Goal: Task Accomplishment & Management: Manage account settings

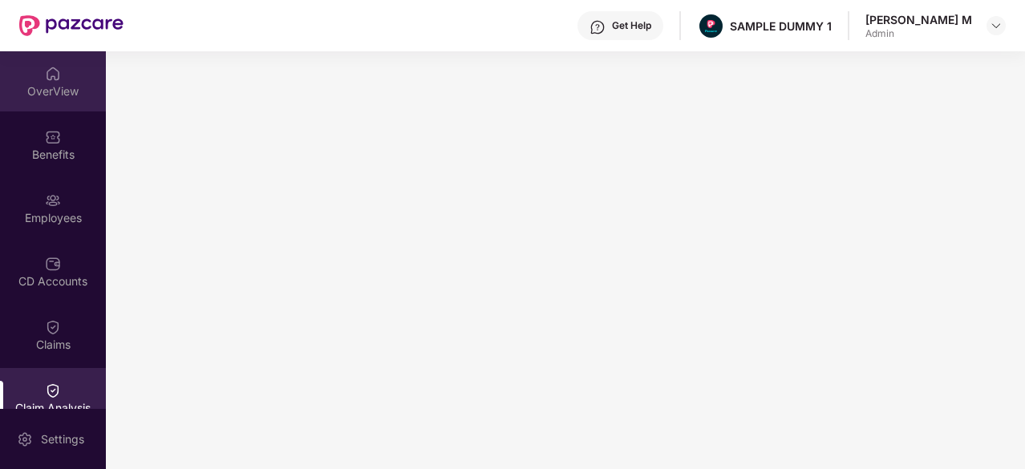
click at [40, 81] on div "OverView" at bounding box center [53, 81] width 106 height 60
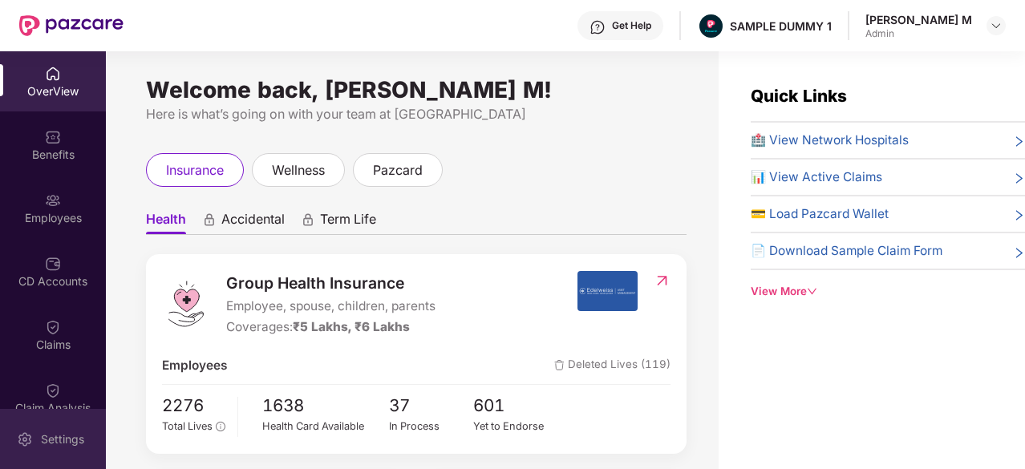
click at [22, 437] on img at bounding box center [25, 440] width 16 height 16
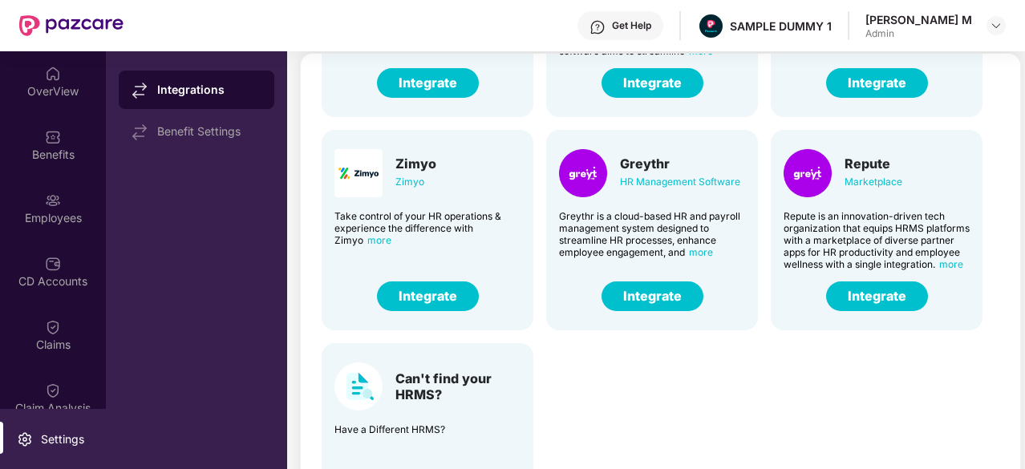
scroll to position [54, 0]
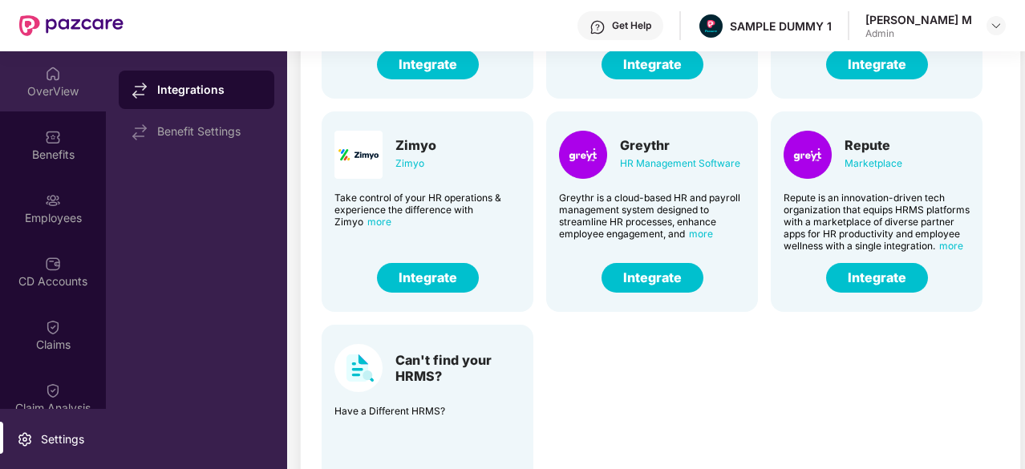
click at [60, 97] on div "OverView" at bounding box center [53, 91] width 106 height 16
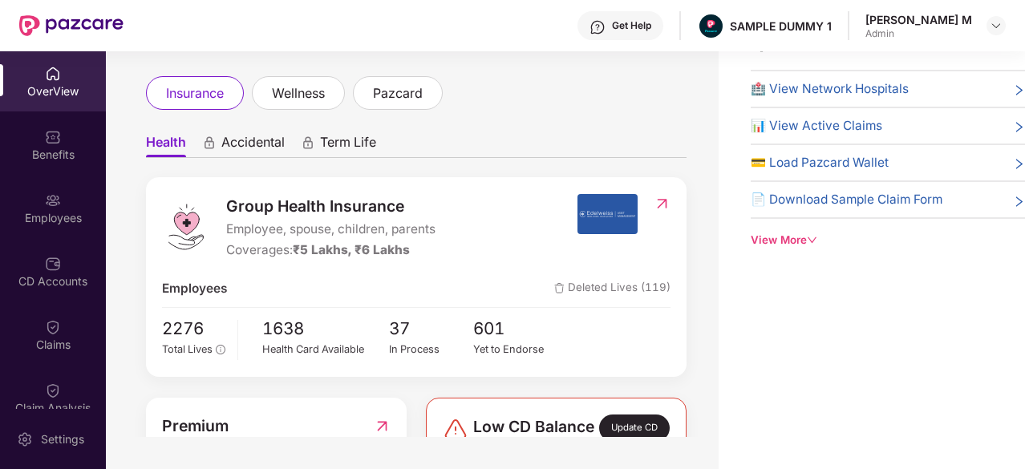
scroll to position [26, 0]
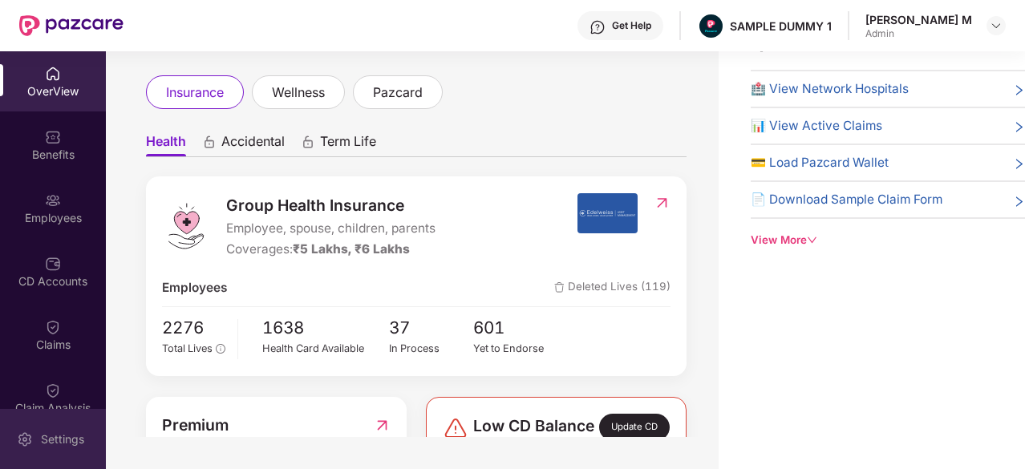
click at [68, 428] on div "Settings" at bounding box center [53, 439] width 106 height 60
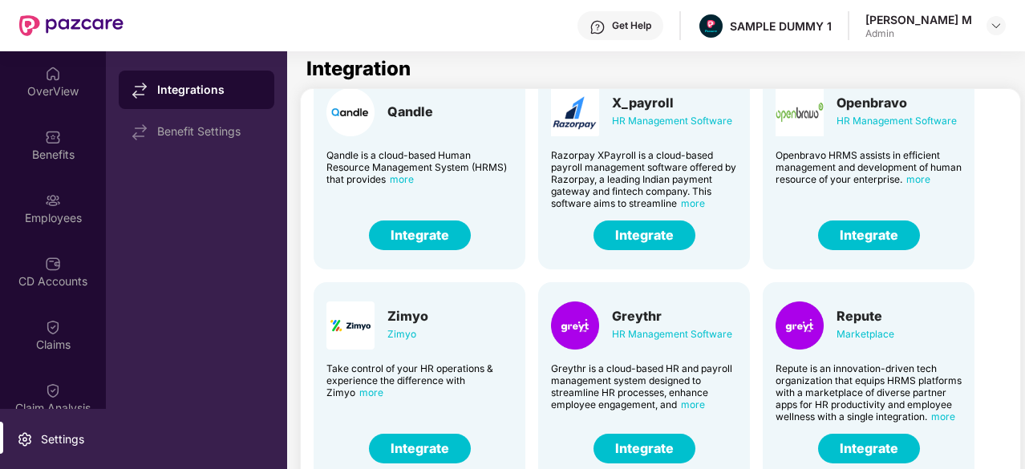
scroll to position [281, 8]
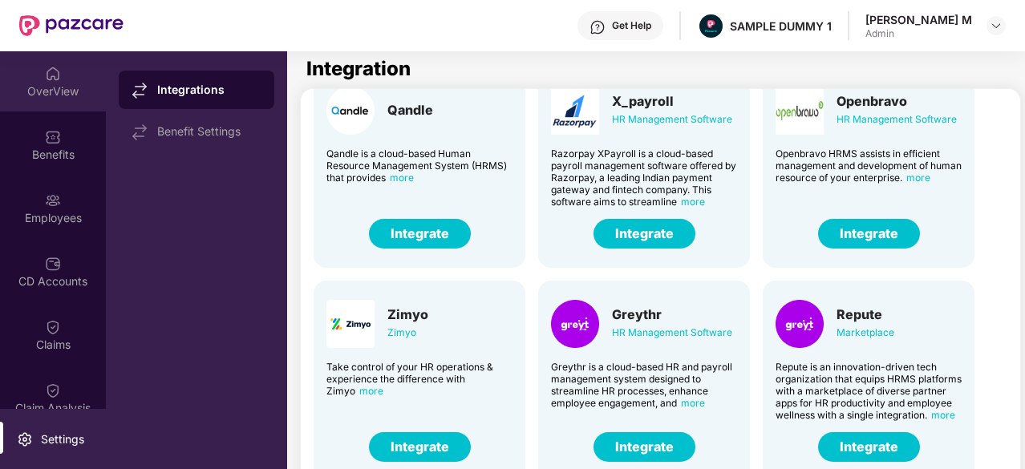
click at [63, 80] on div "OverView" at bounding box center [53, 81] width 106 height 60
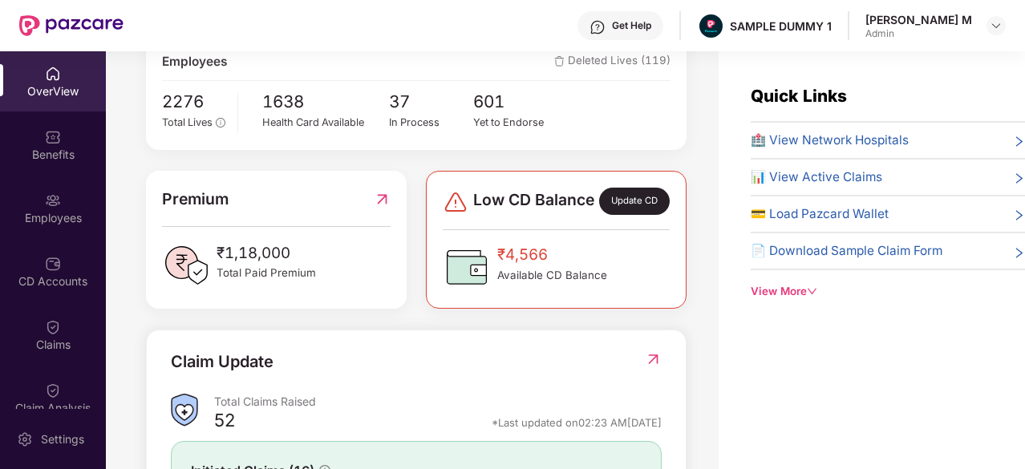
scroll to position [311, 0]
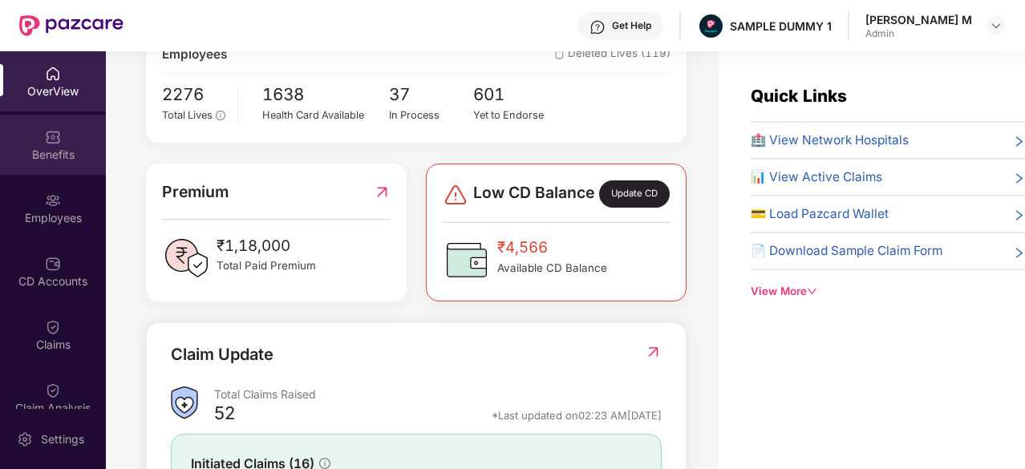
click at [33, 160] on div "Benefits" at bounding box center [53, 155] width 106 height 16
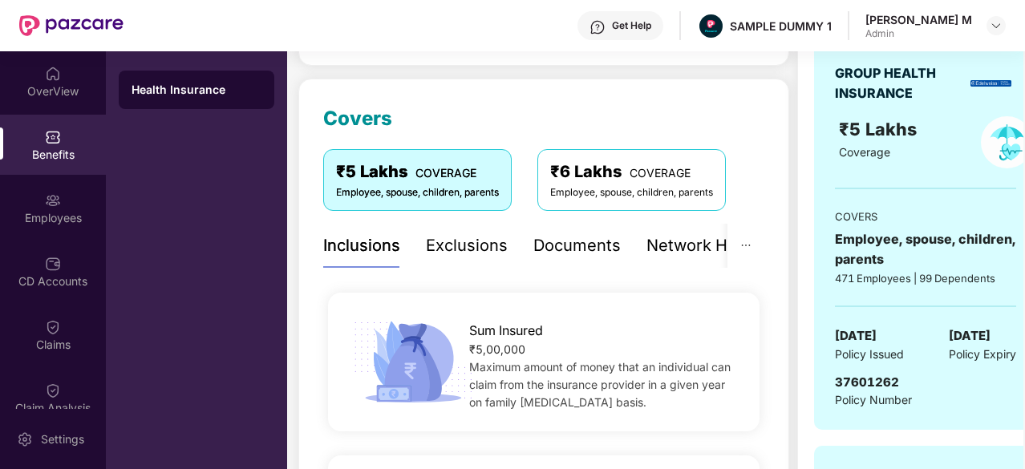
scroll to position [157, 0]
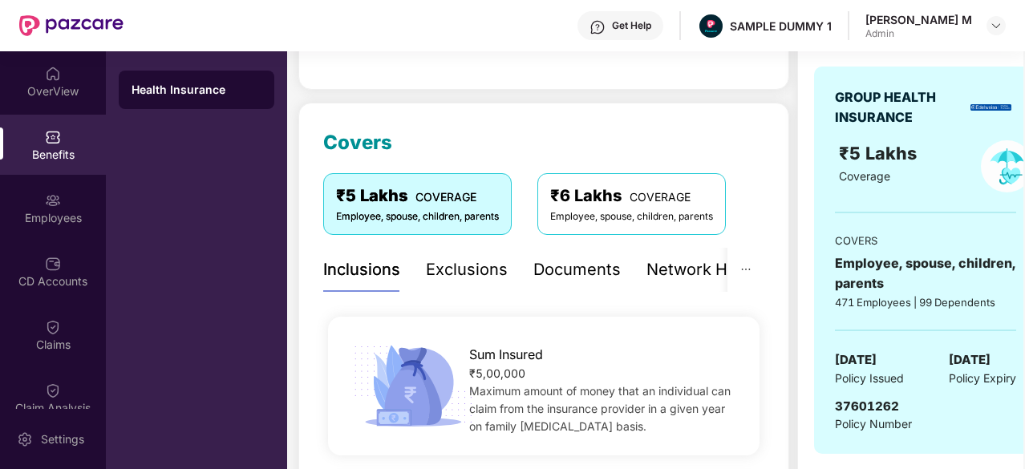
click at [453, 274] on div "Exclusions" at bounding box center [467, 269] width 82 height 25
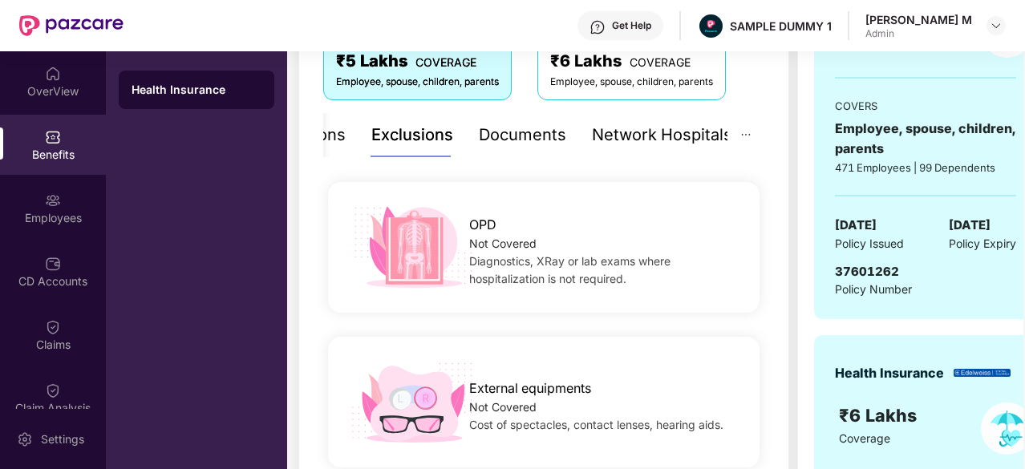
scroll to position [290, 0]
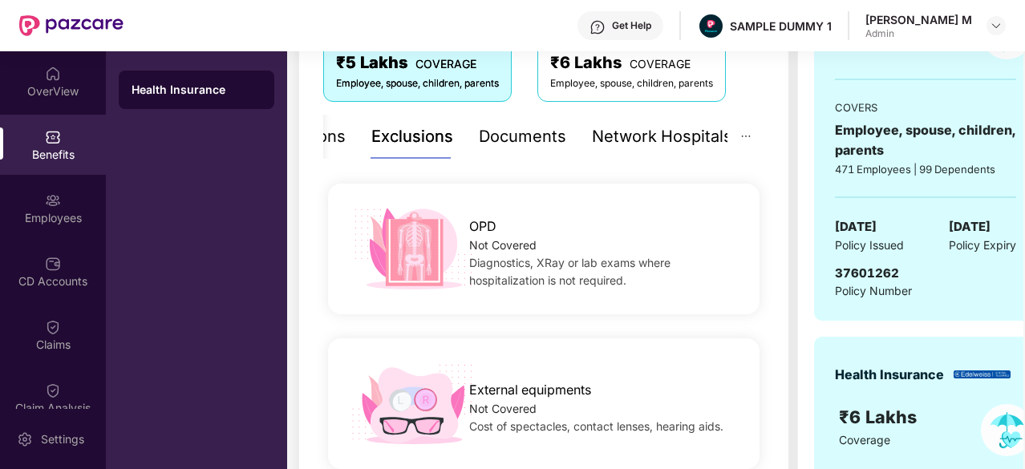
click at [508, 147] on div "Documents" at bounding box center [522, 136] width 87 height 25
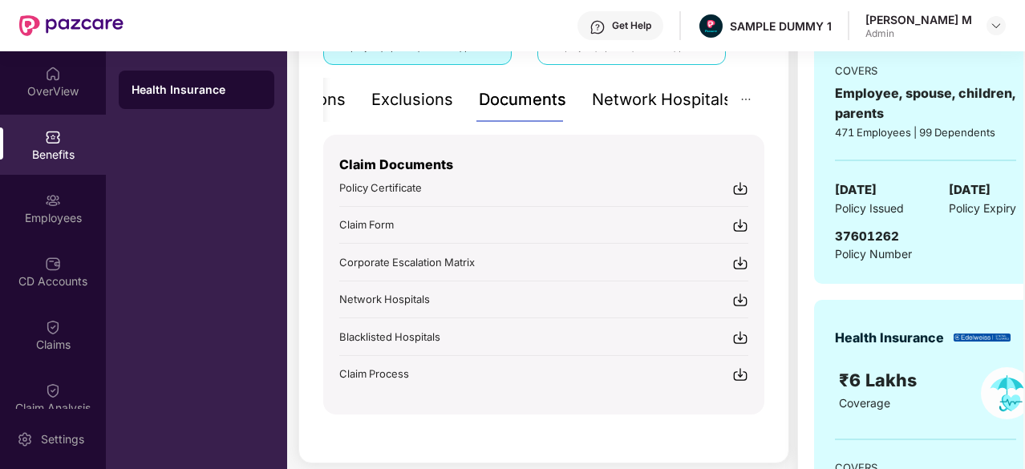
scroll to position [327, 0]
click at [663, 100] on div "Network Hospitals" at bounding box center [662, 99] width 140 height 25
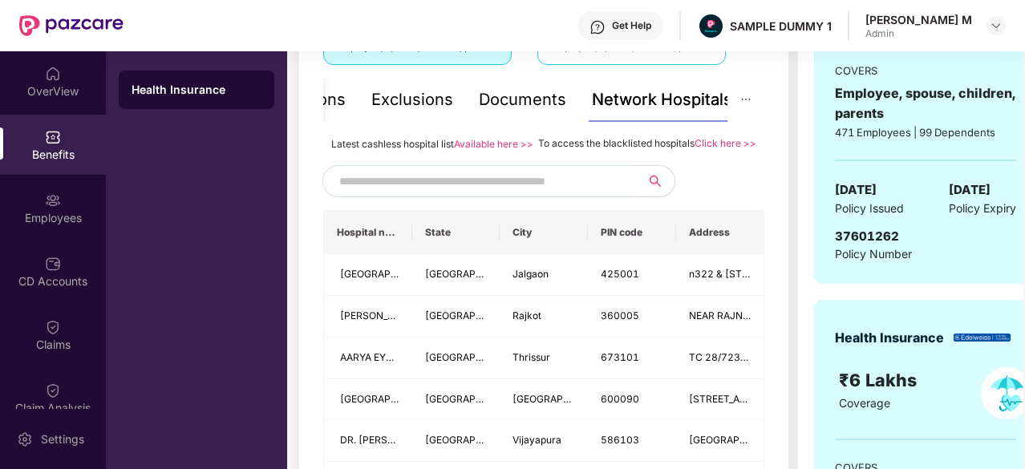
click at [476, 182] on span at bounding box center [478, 181] width 313 height 32
click at [541, 193] on input "text" at bounding box center [476, 181] width 274 height 24
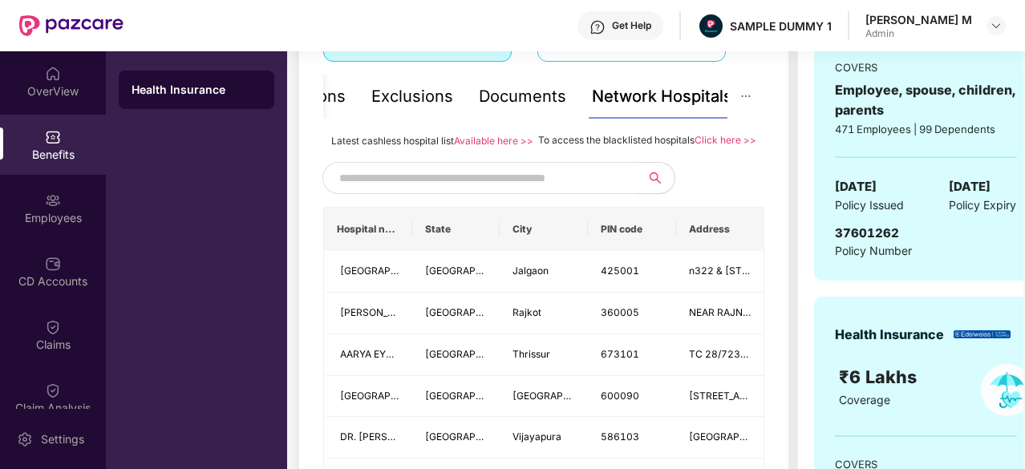
click at [499, 190] on input "text" at bounding box center [476, 178] width 274 height 24
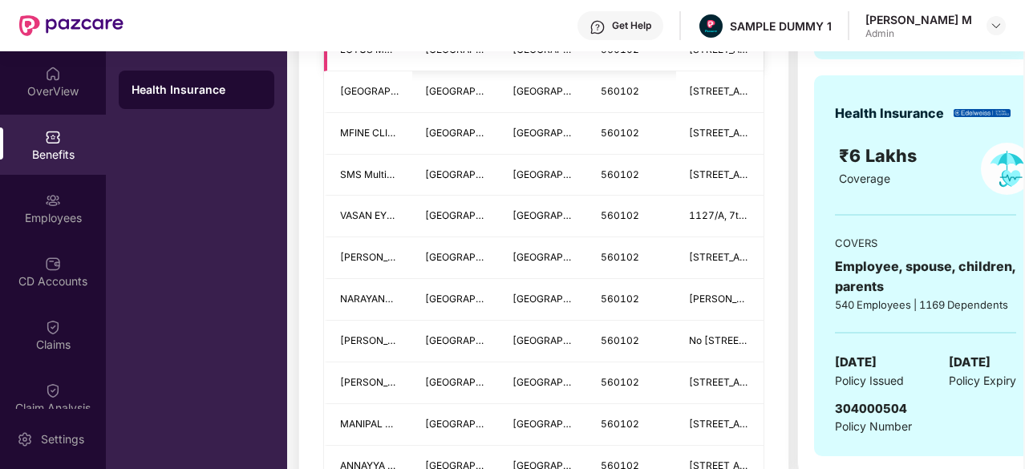
scroll to position [552, 0]
type input "******"
click at [31, 202] on div "Employees" at bounding box center [53, 208] width 106 height 60
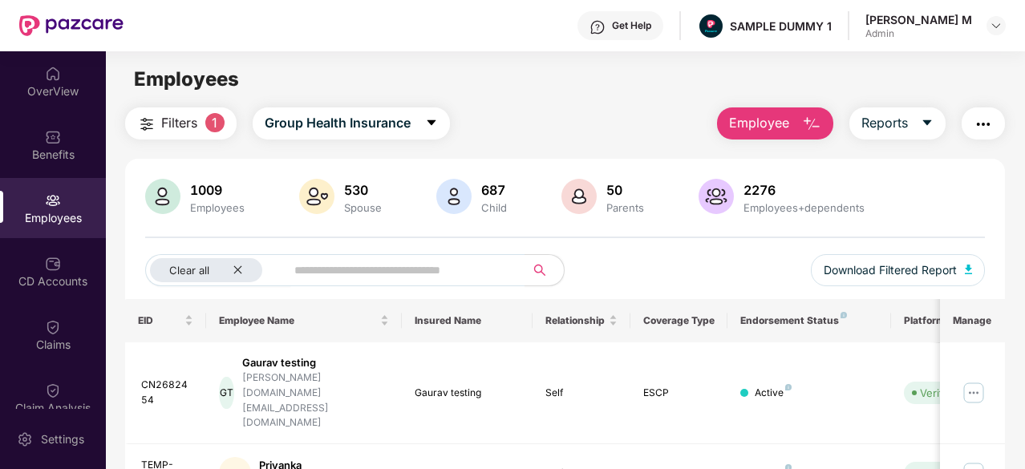
click at [794, 111] on button "Employee" at bounding box center [775, 123] width 116 height 32
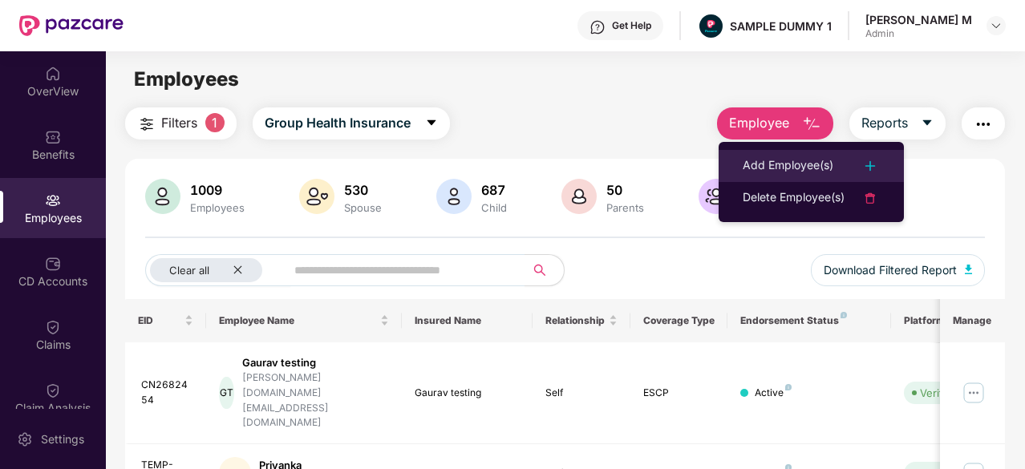
click at [775, 160] on div "Add Employee(s)" at bounding box center [788, 165] width 91 height 19
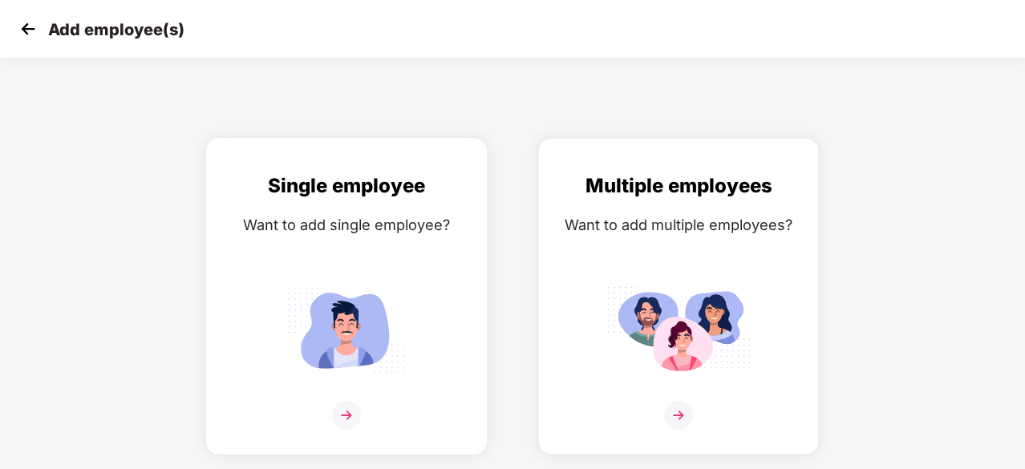
click at [401, 338] on img at bounding box center [346, 330] width 144 height 100
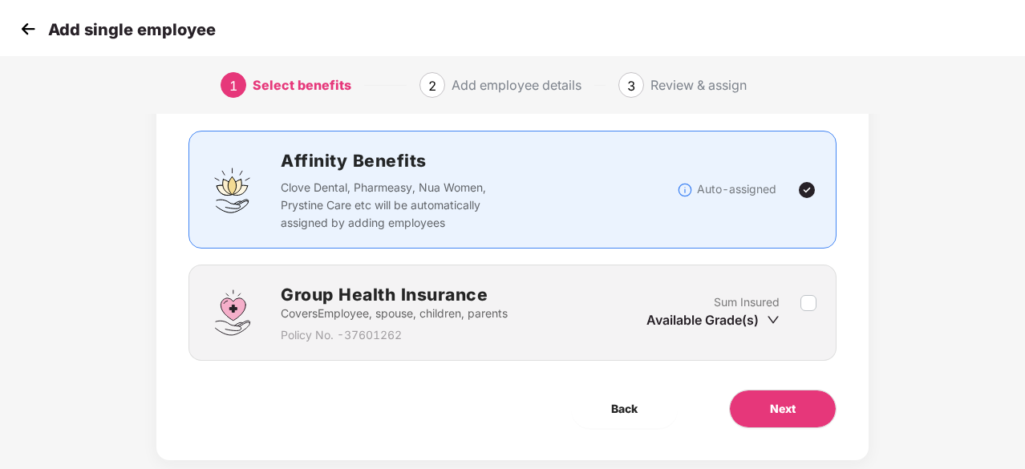
scroll to position [122, 0]
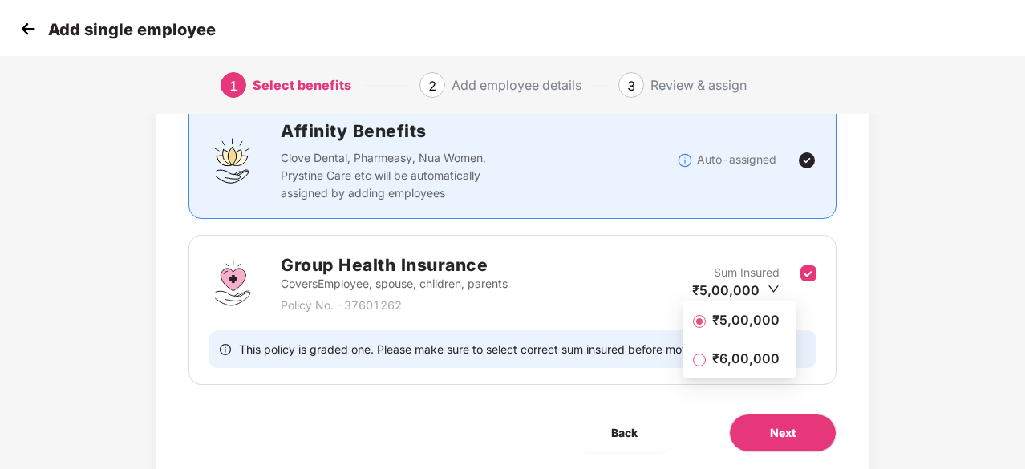
click at [735, 364] on span "₹6,00,000" at bounding box center [746, 359] width 80 height 18
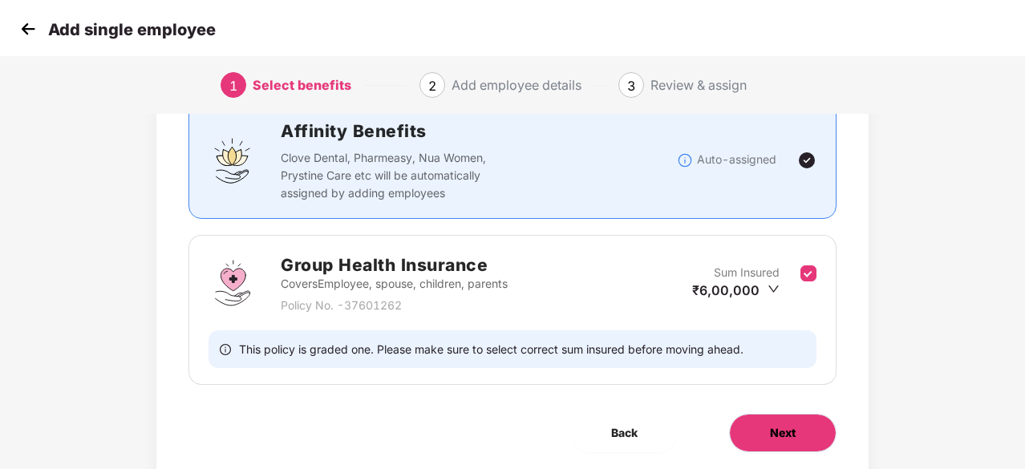
click at [793, 445] on button "Next" at bounding box center [782, 433] width 107 height 39
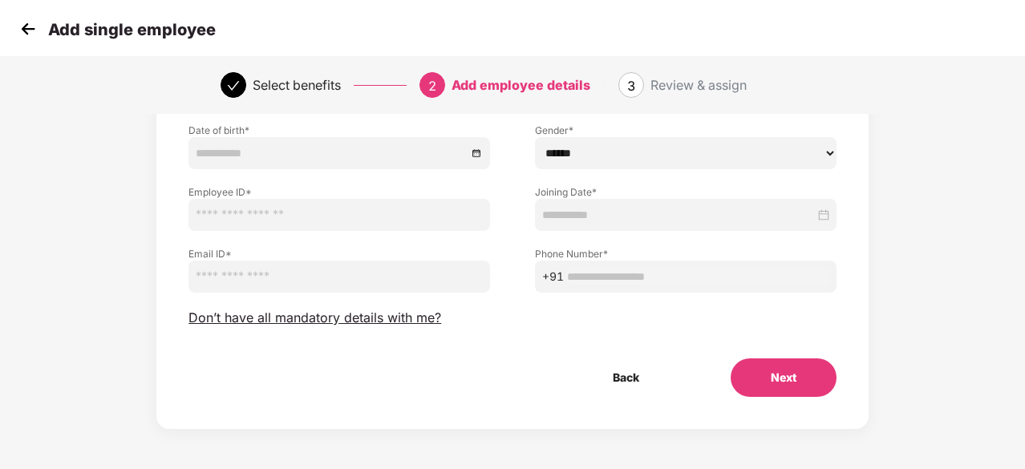
scroll to position [0, 0]
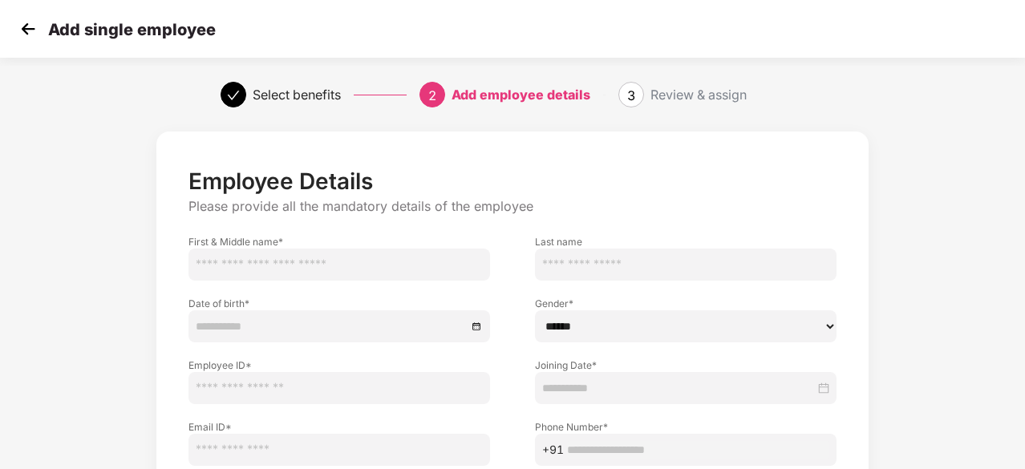
click at [30, 38] on img at bounding box center [28, 29] width 24 height 24
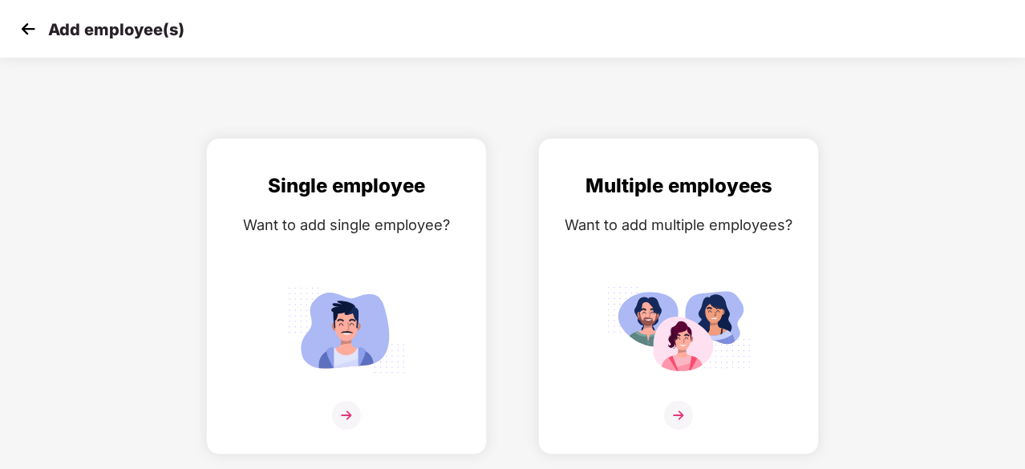
click at [30, 30] on img at bounding box center [28, 29] width 24 height 24
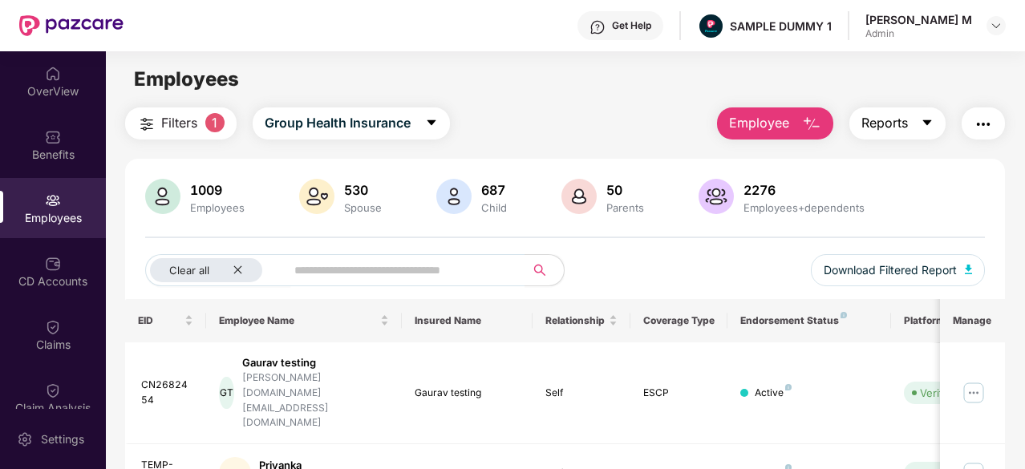
click at [892, 118] on span "Reports" at bounding box center [884, 123] width 47 height 20
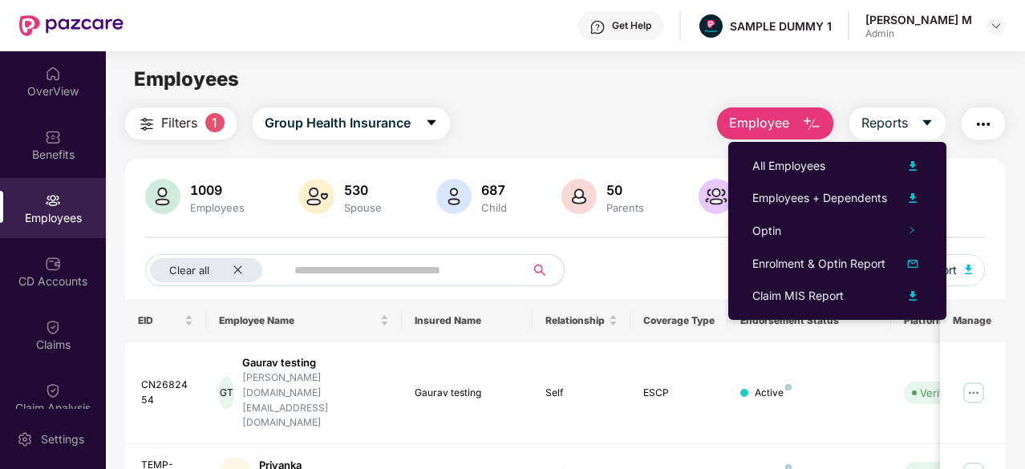
click at [999, 127] on button "button" at bounding box center [983, 123] width 43 height 32
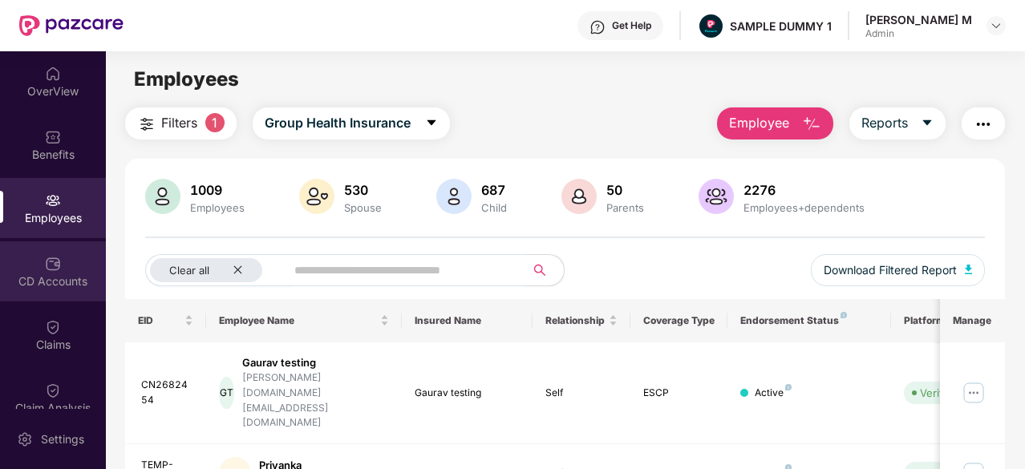
click at [51, 270] on img at bounding box center [53, 264] width 16 height 16
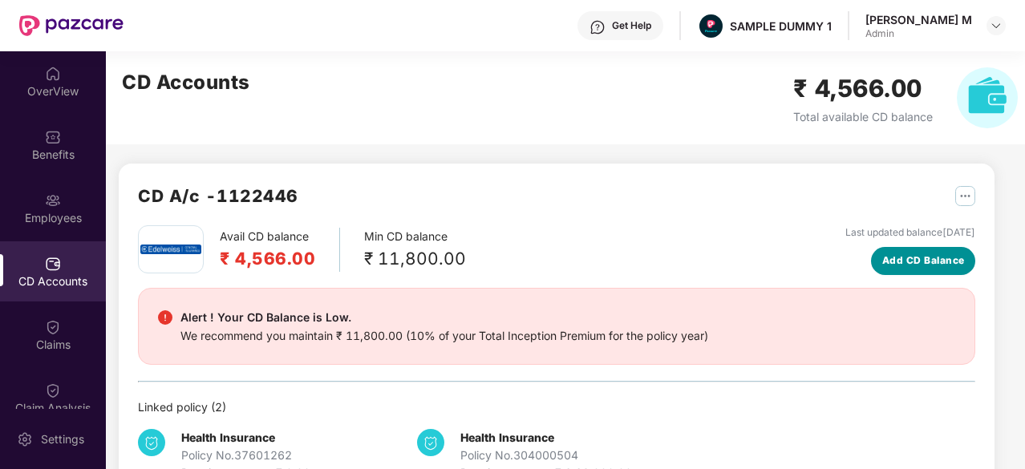
click at [905, 265] on span "Add CD Balance" at bounding box center [923, 260] width 83 height 15
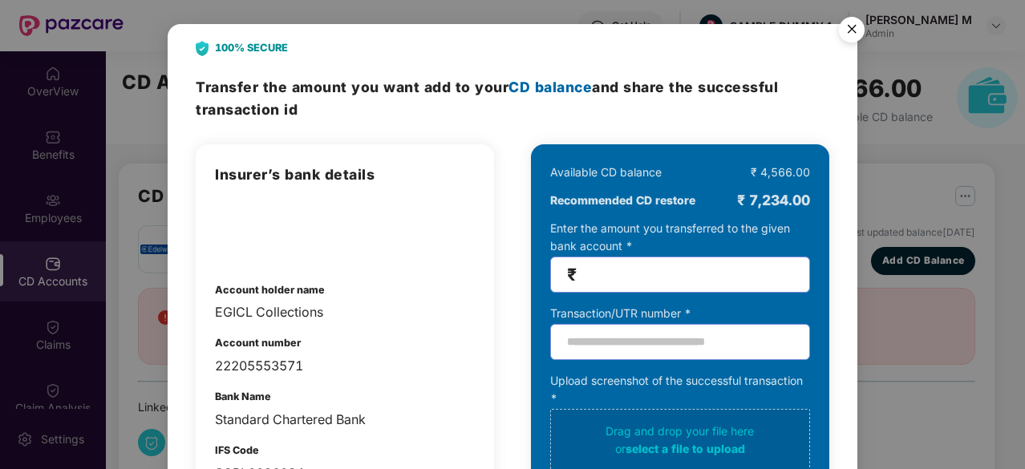
click at [860, 24] on img "Close" at bounding box center [851, 32] width 45 height 45
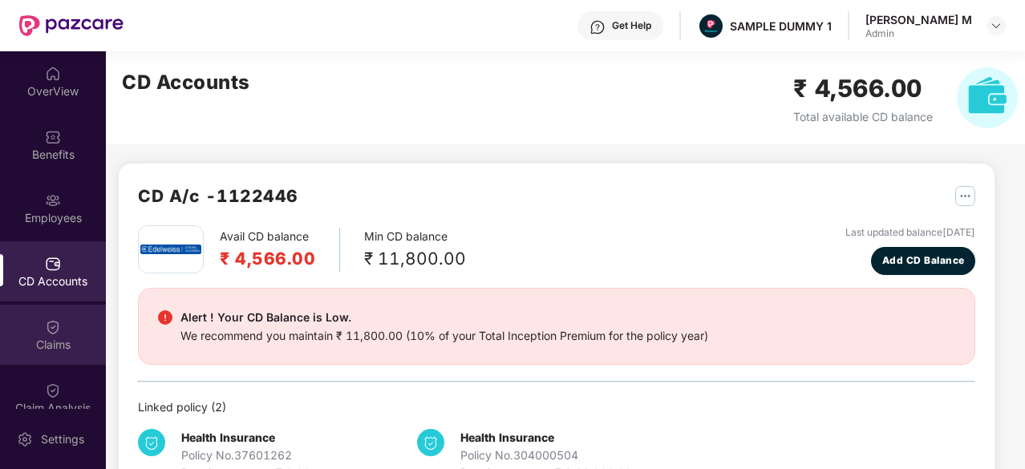
click at [34, 345] on div "Claims" at bounding box center [53, 345] width 106 height 16
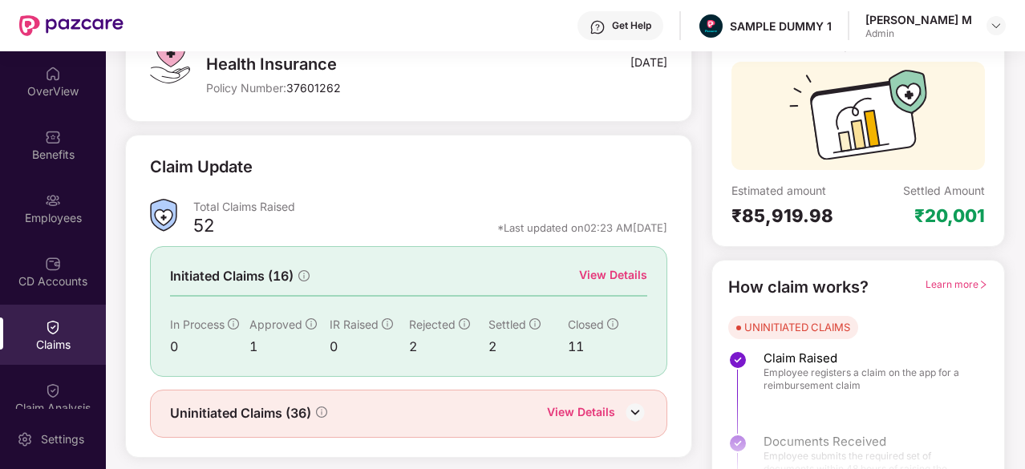
scroll to position [157, 0]
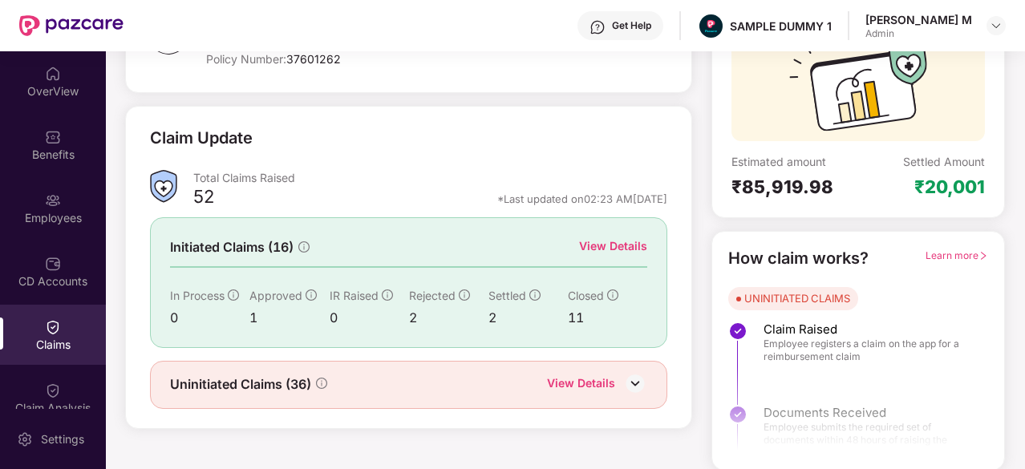
click at [603, 243] on div "View Details" at bounding box center [613, 246] width 68 height 18
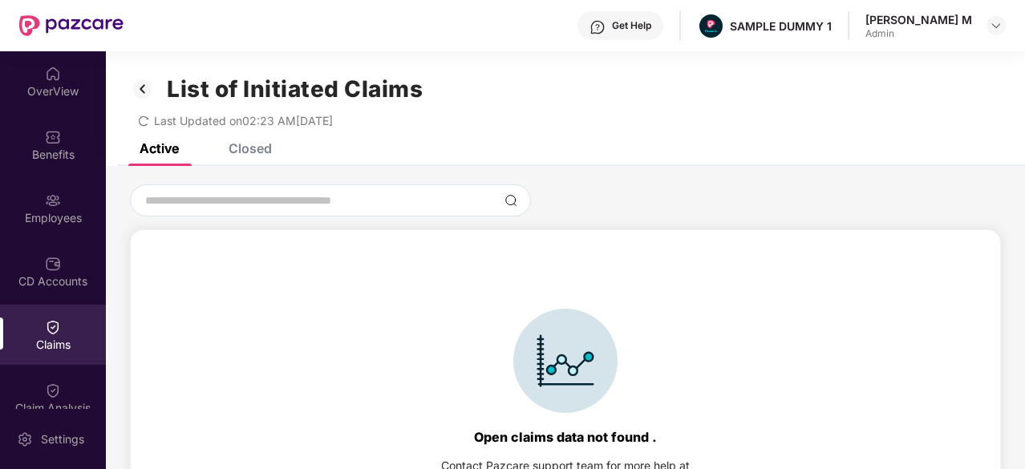
click at [229, 146] on div "Closed" at bounding box center [250, 148] width 43 height 16
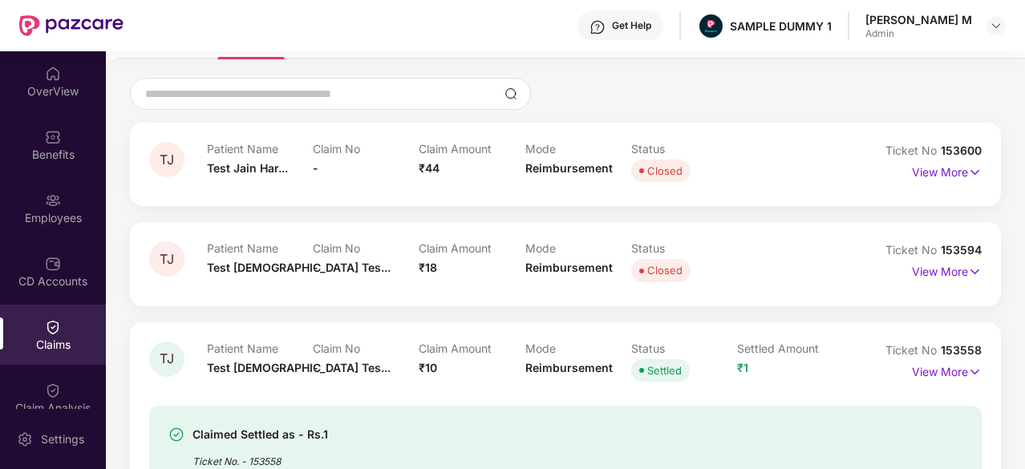
scroll to position [113, 0]
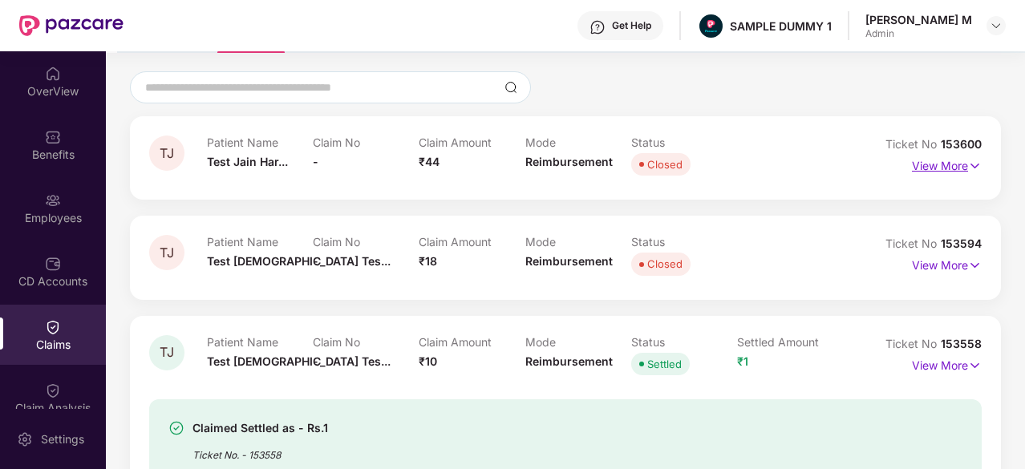
click at [924, 168] on p "View More" at bounding box center [947, 164] width 70 height 22
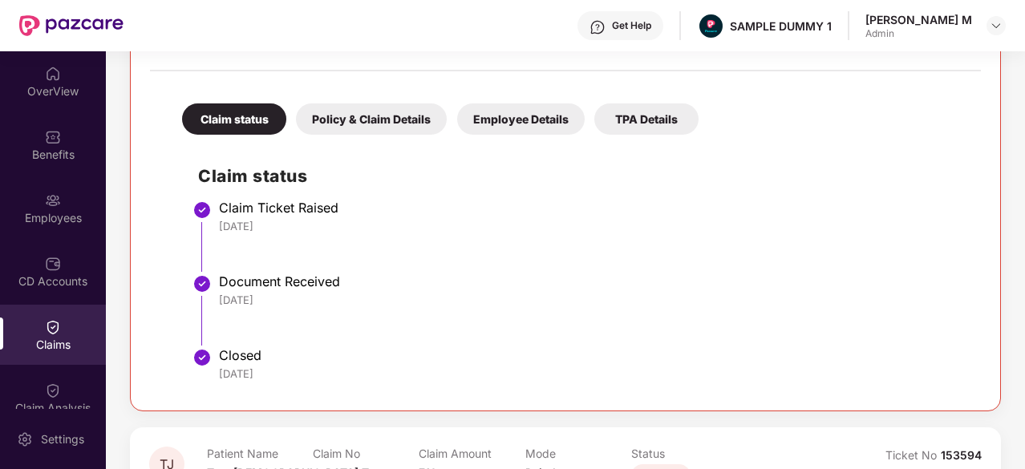
scroll to position [306, 0]
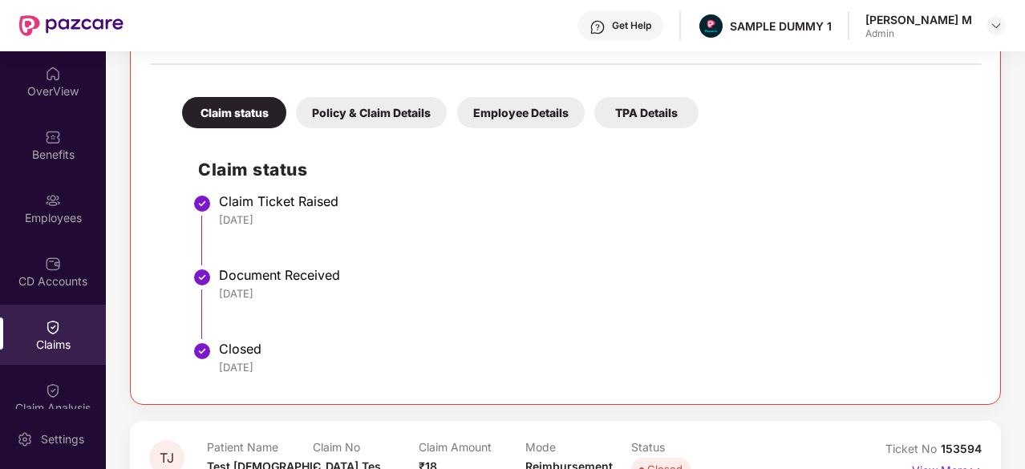
click at [375, 115] on div "Policy & Claim Details" at bounding box center [371, 112] width 151 height 31
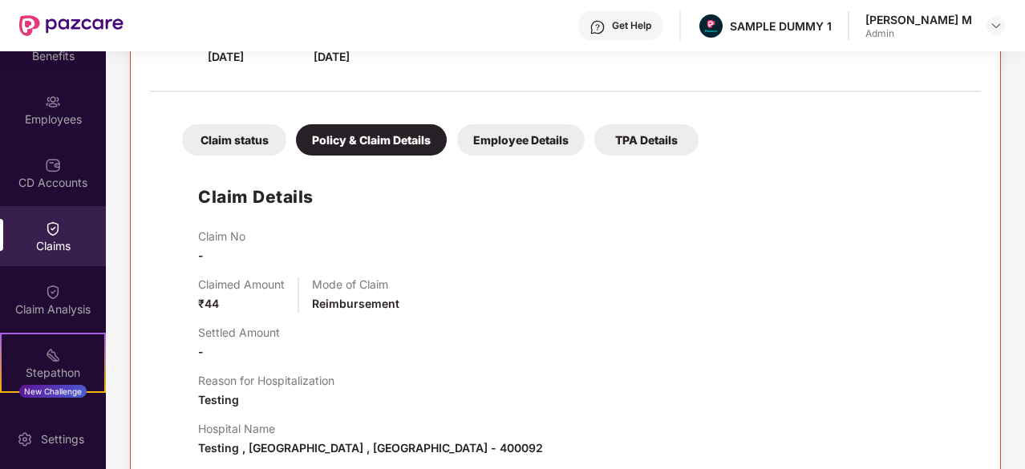
scroll to position [104, 0]
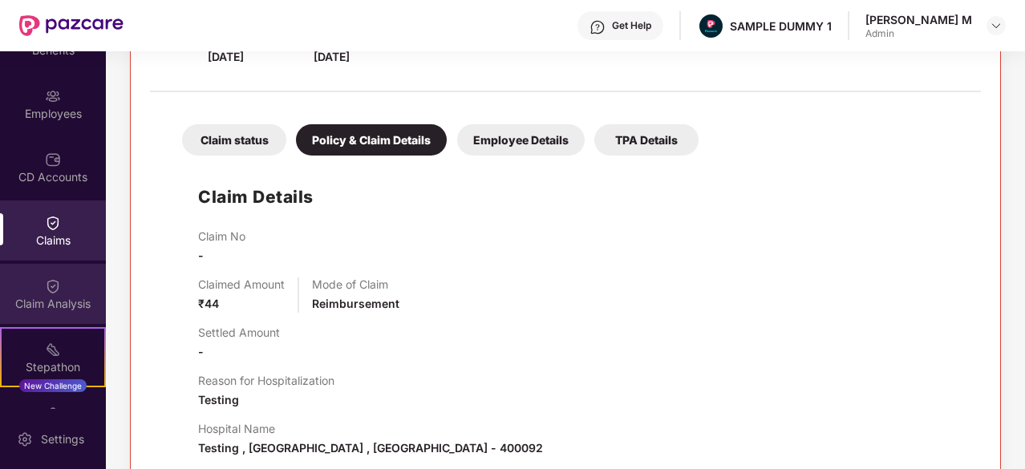
click at [55, 292] on img at bounding box center [53, 286] width 16 height 16
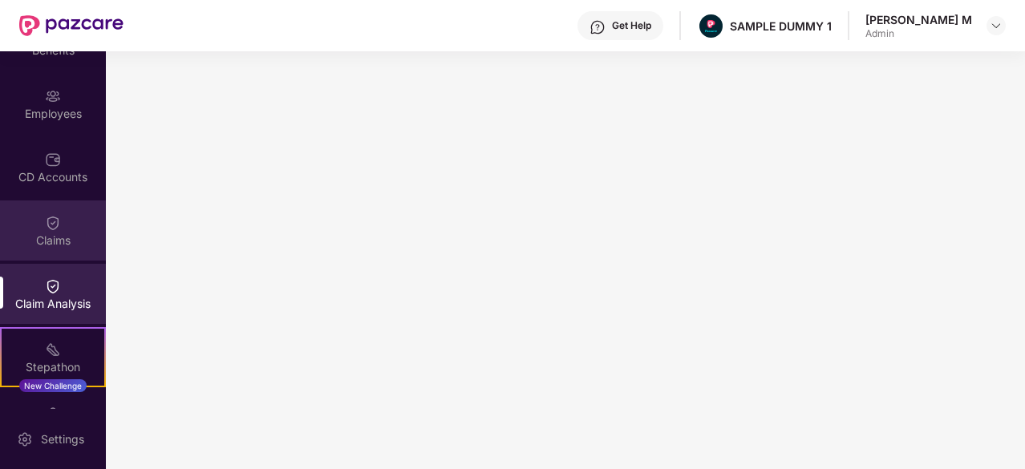
click at [33, 237] on div "Claims" at bounding box center [53, 241] width 106 height 16
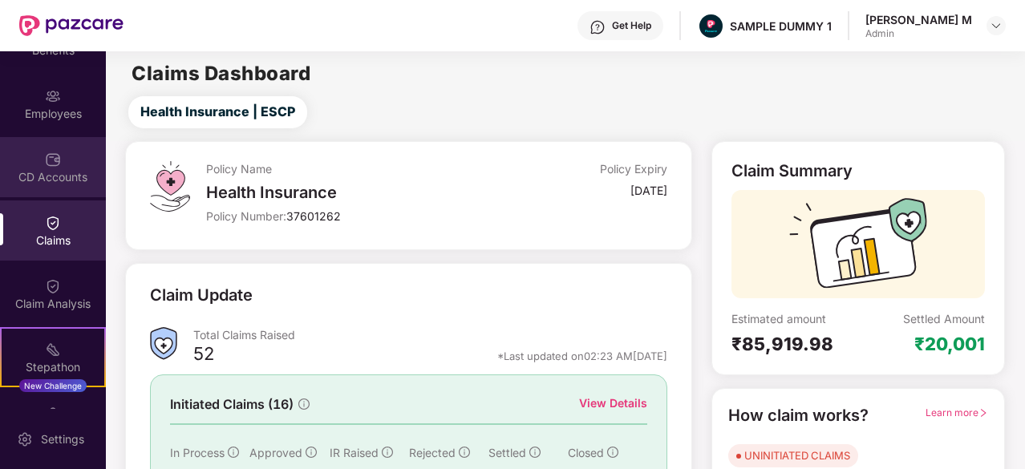
click at [59, 184] on div "CD Accounts" at bounding box center [53, 177] width 106 height 16
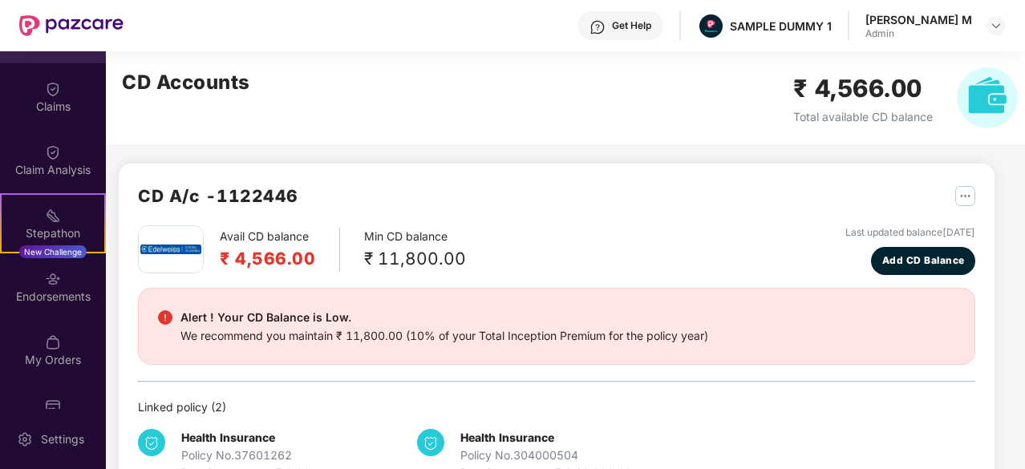
scroll to position [275, 0]
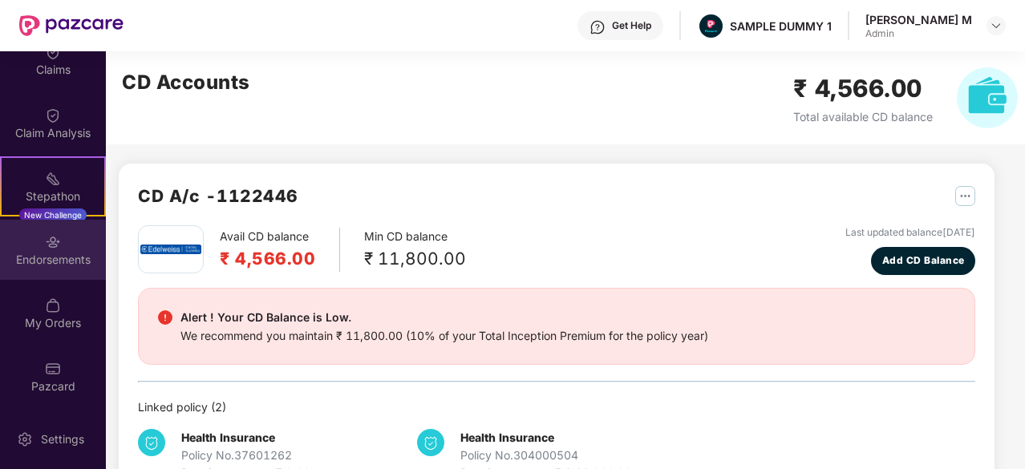
click at [58, 253] on div "Endorsements" at bounding box center [53, 260] width 106 height 16
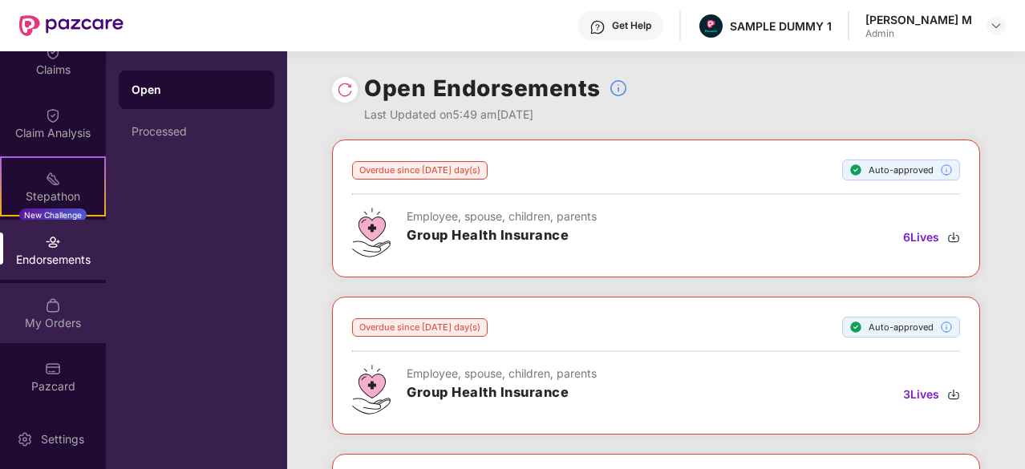
click at [45, 305] on img at bounding box center [53, 306] width 16 height 16
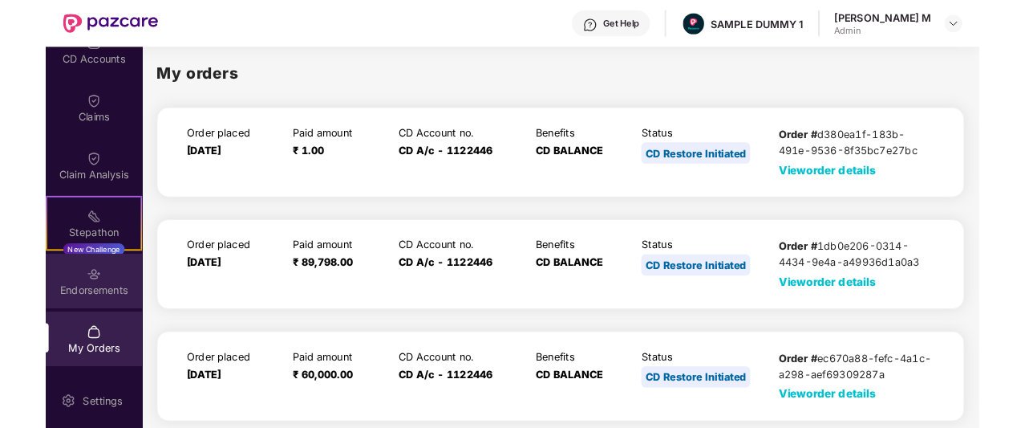
scroll to position [275, 0]
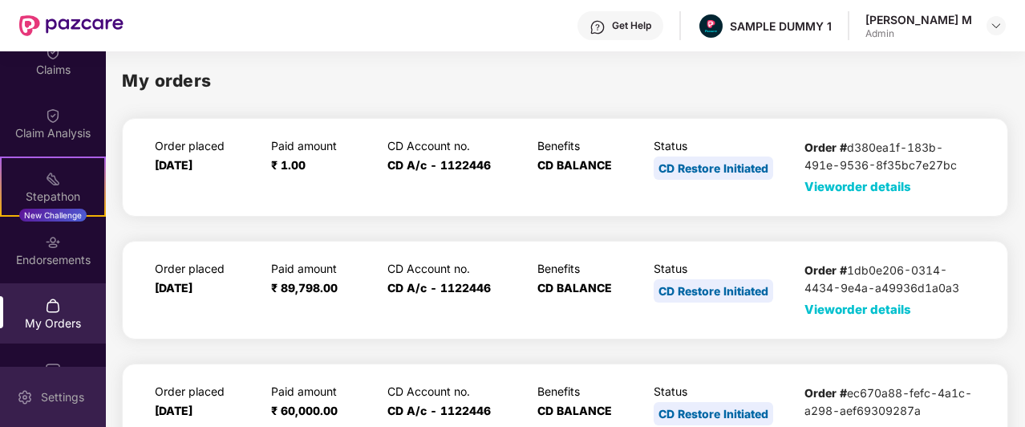
click at [43, 403] on div "Settings" at bounding box center [62, 397] width 53 height 16
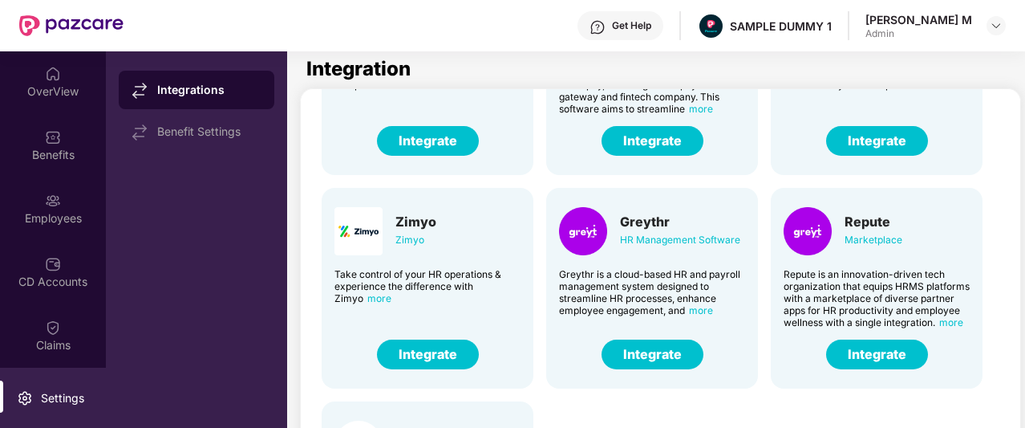
scroll to position [377, 0]
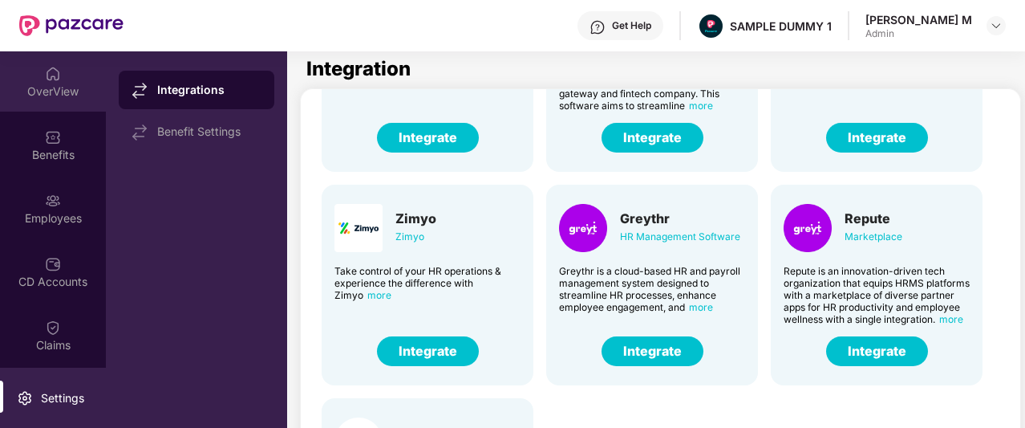
click at [56, 89] on div "OverView" at bounding box center [53, 91] width 106 height 16
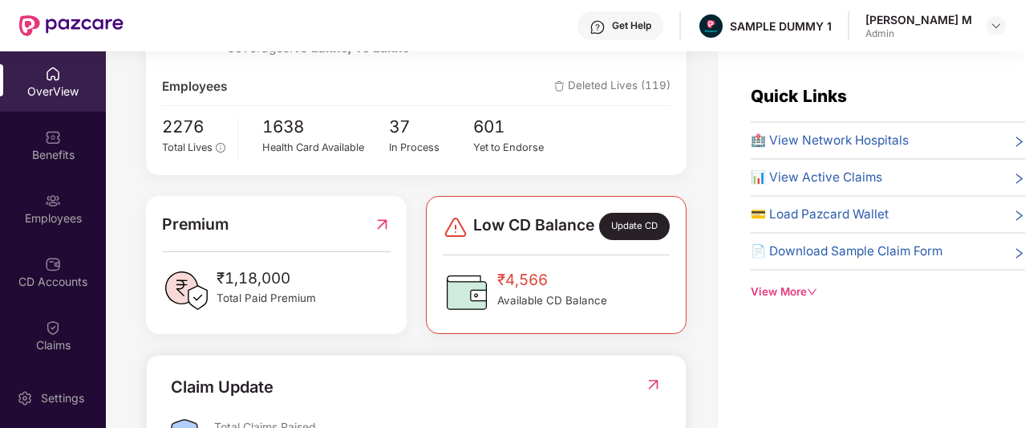
scroll to position [282, 0]
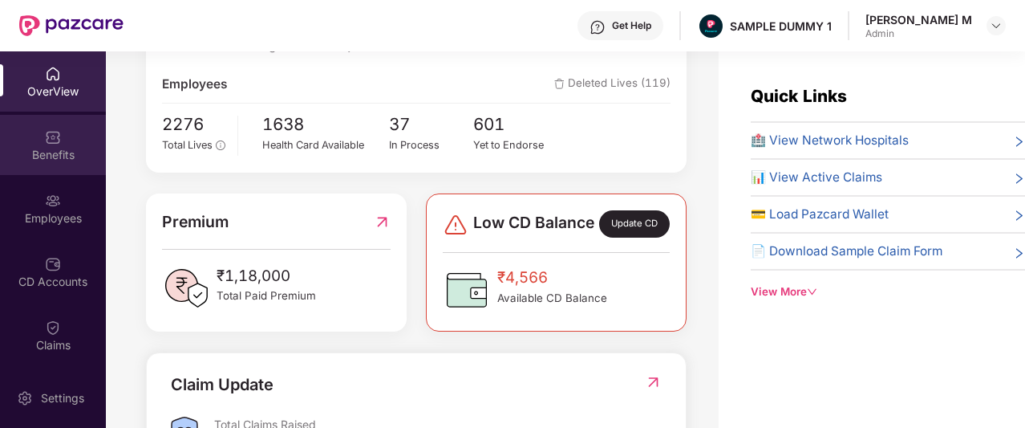
click at [67, 145] on div "Benefits" at bounding box center [53, 145] width 106 height 60
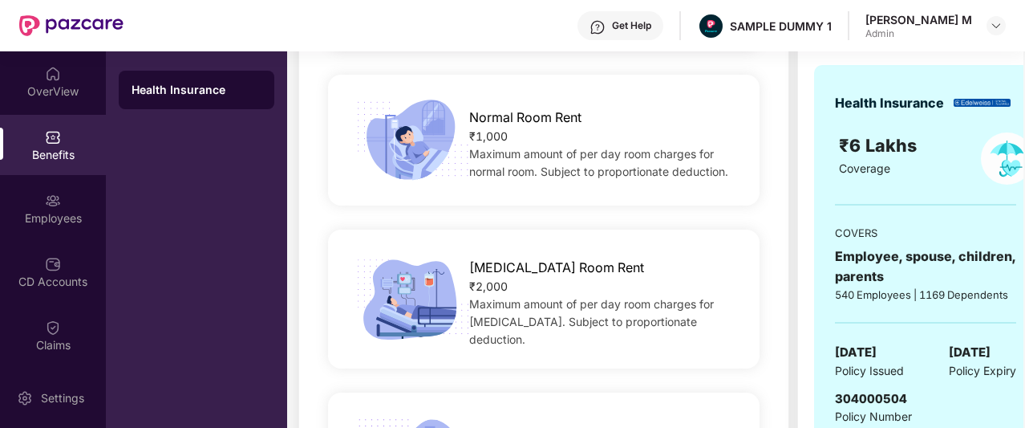
scroll to position [303, 0]
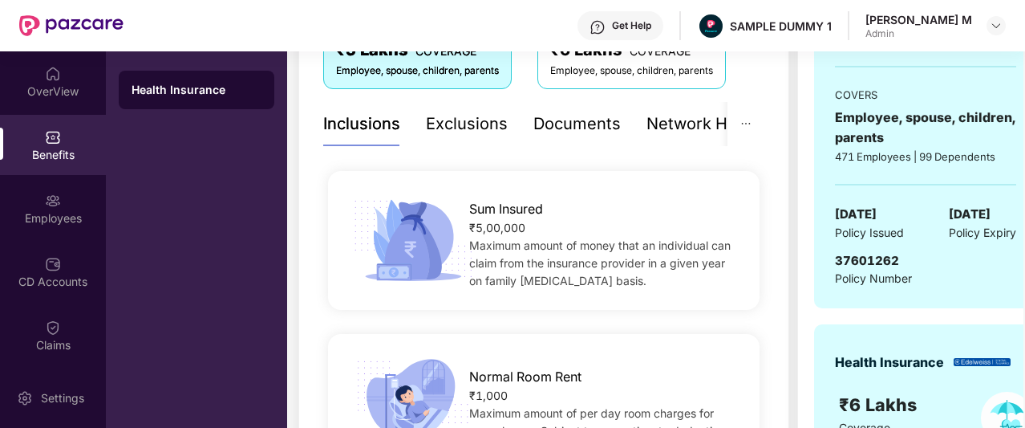
click at [474, 116] on div "Exclusions" at bounding box center [467, 123] width 82 height 25
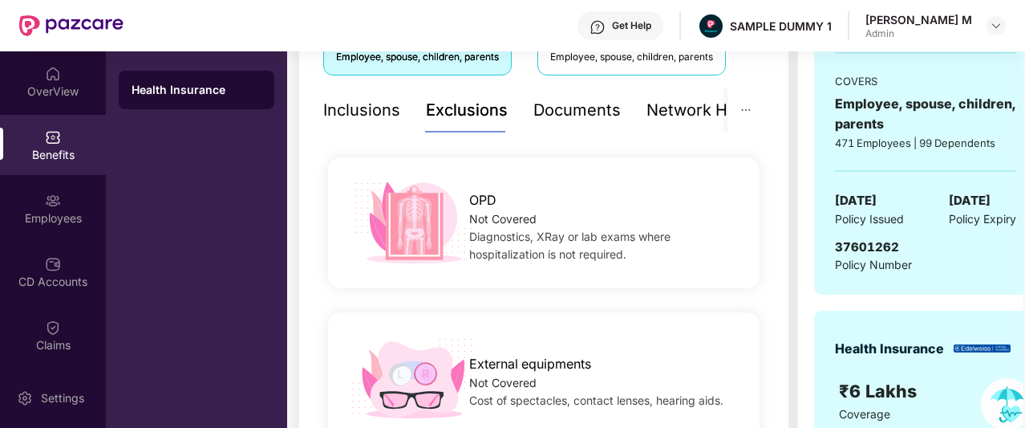
scroll to position [286, 0]
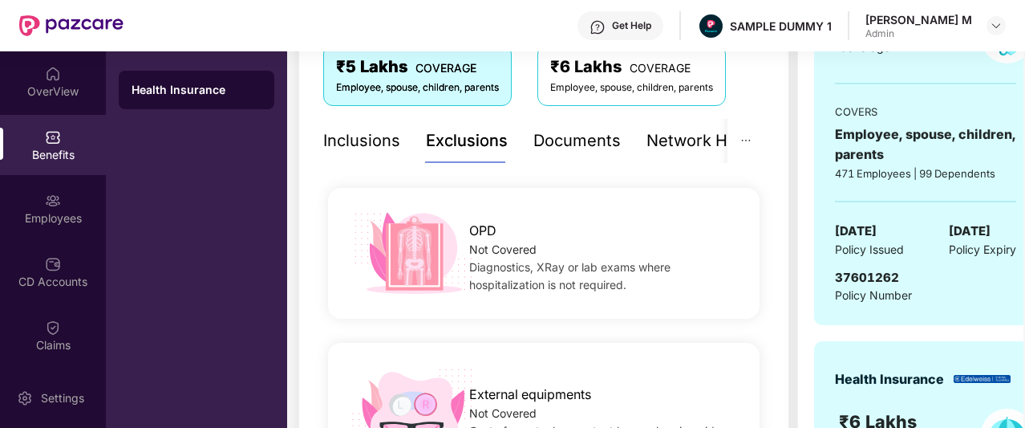
click at [602, 144] on div "Documents" at bounding box center [576, 140] width 87 height 25
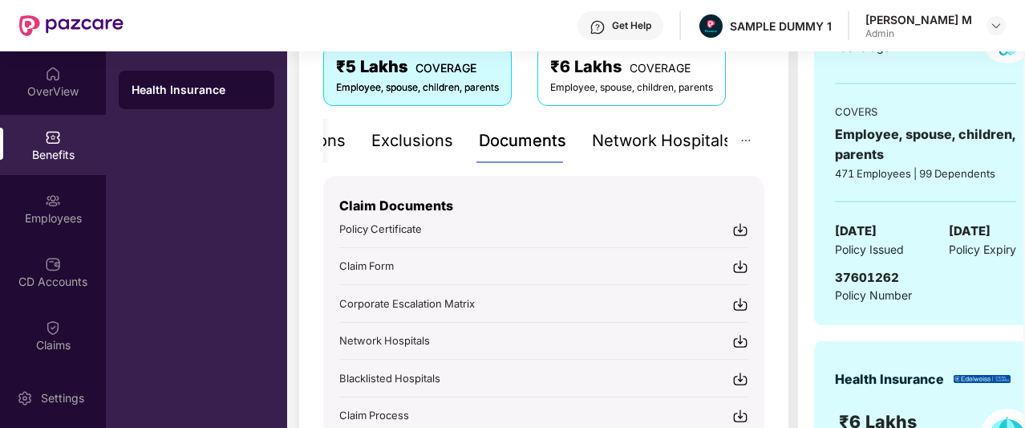
click at [687, 129] on div "Network Hospitals" at bounding box center [662, 140] width 140 height 25
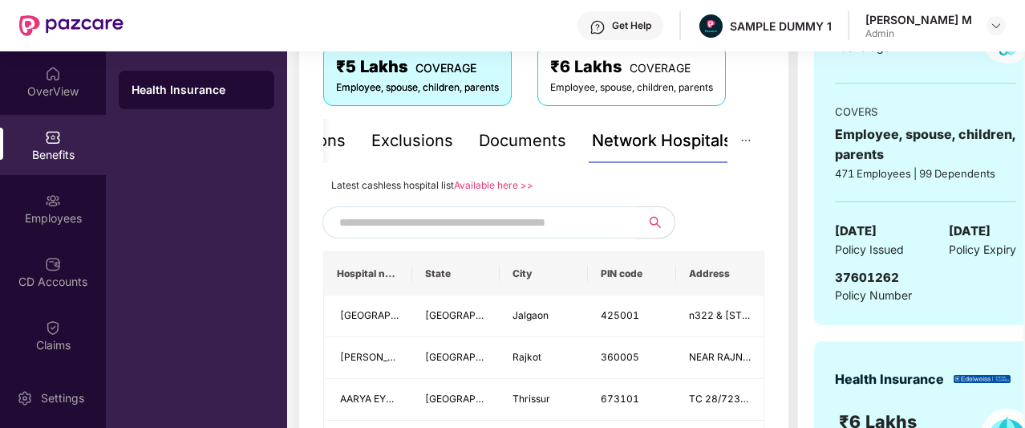
scroll to position [351, 0]
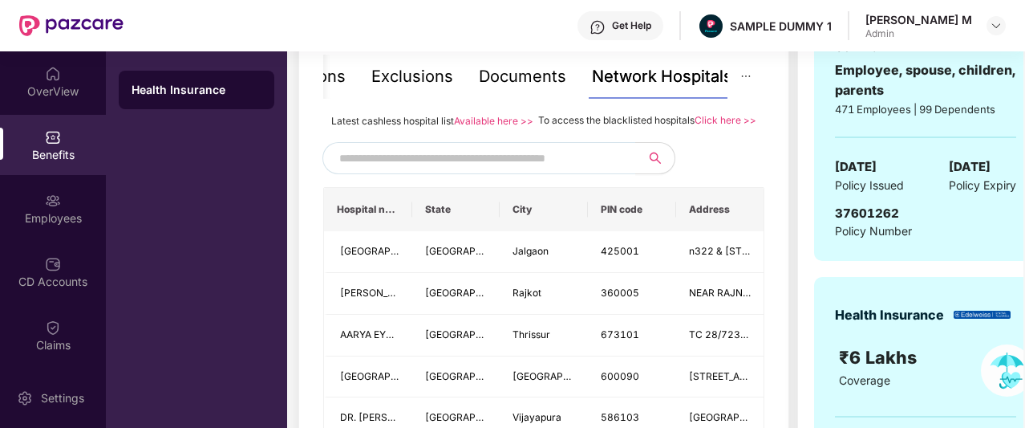
click at [467, 170] on input "text" at bounding box center [476, 158] width 274 height 24
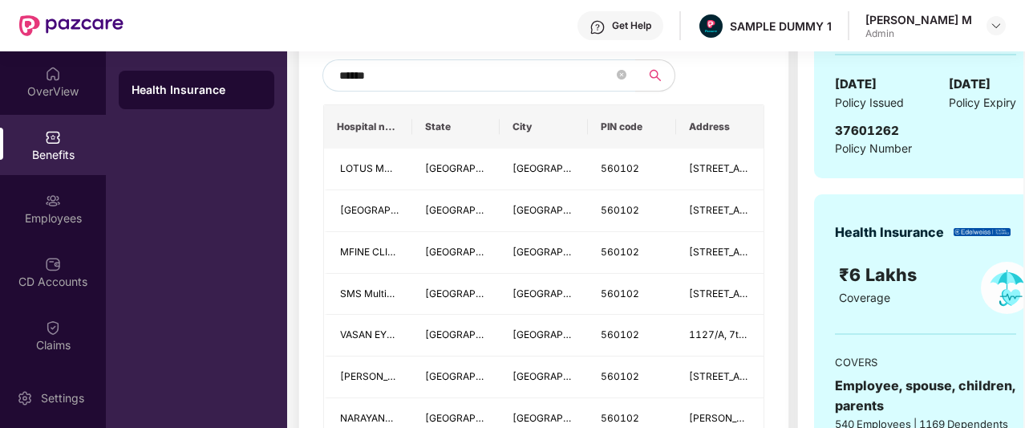
scroll to position [434, 0]
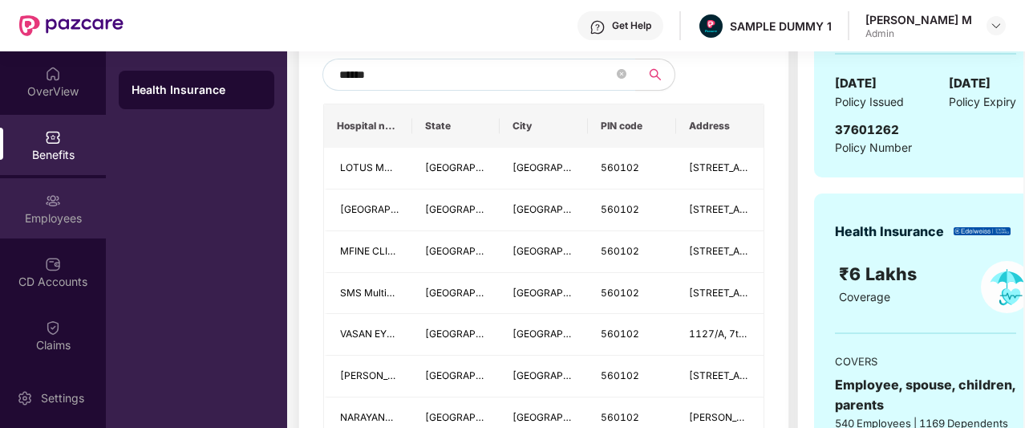
type input "******"
click at [7, 217] on div "Employees" at bounding box center [53, 218] width 106 height 16
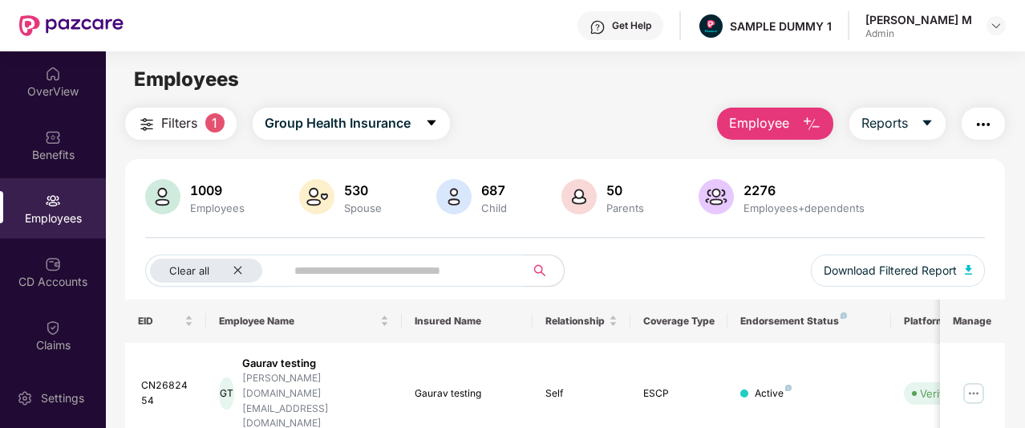
click at [752, 125] on span "Employee" at bounding box center [759, 123] width 60 height 20
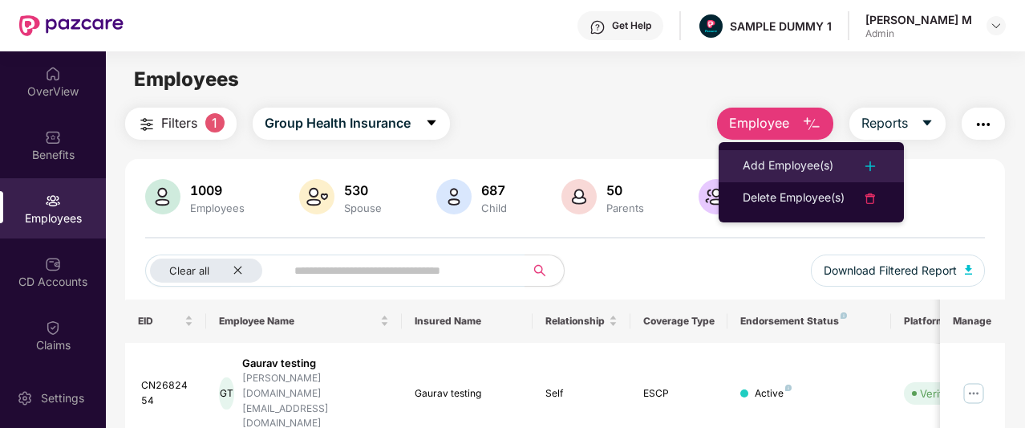
click at [776, 164] on div "Add Employee(s)" at bounding box center [788, 165] width 91 height 19
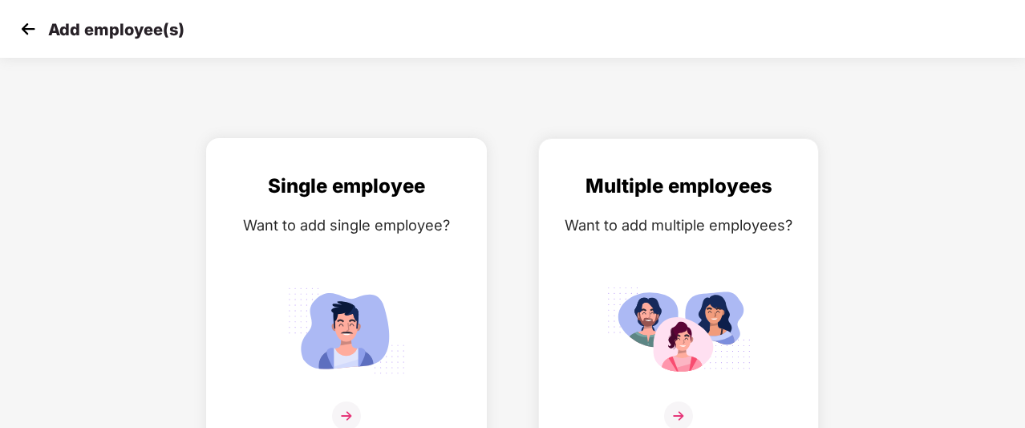
click at [441, 241] on div "Single employee Want to add single employee?" at bounding box center [346, 310] width 247 height 279
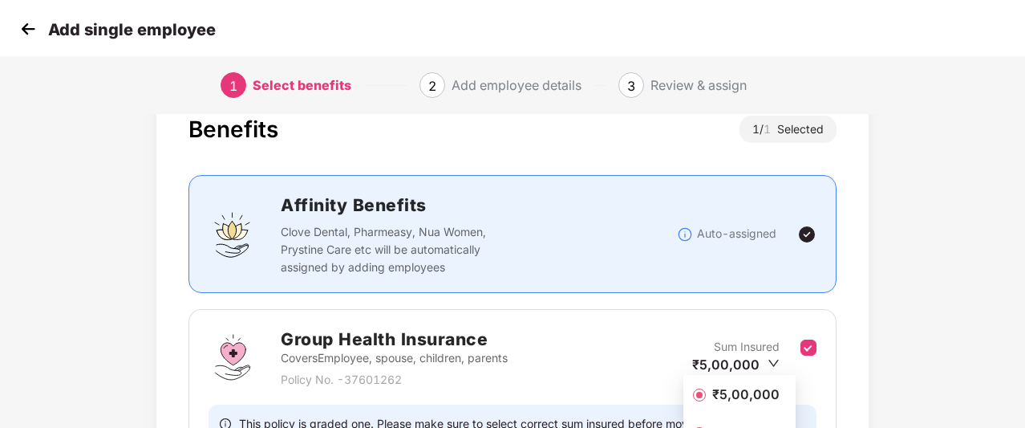
scroll to position [101, 0]
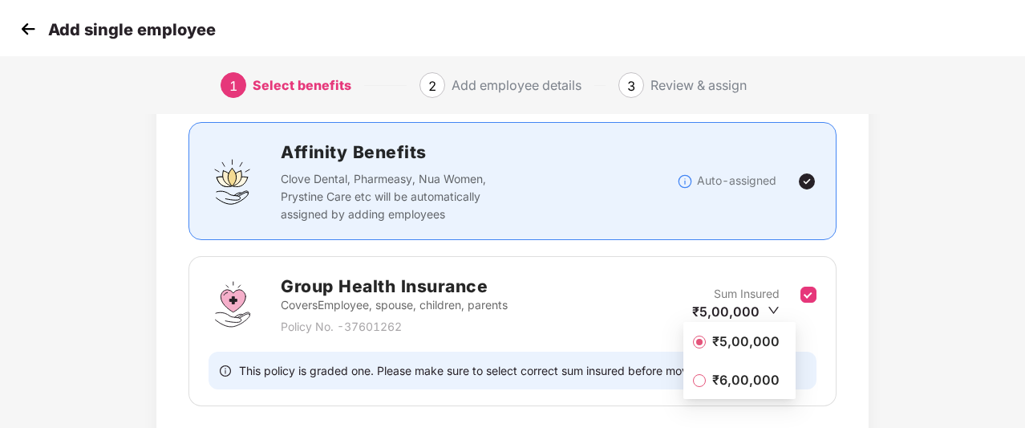
click at [760, 335] on span "₹5,00,000" at bounding box center [746, 341] width 80 height 18
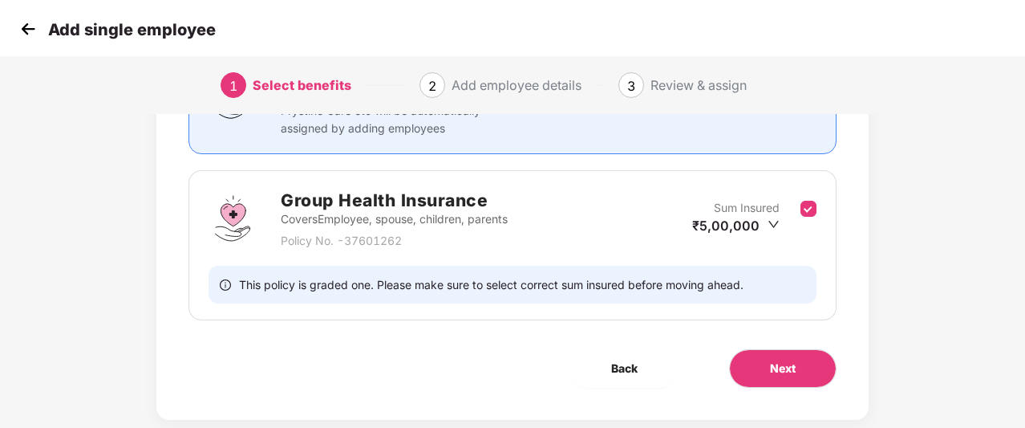
scroll to position [188, 0]
click at [763, 367] on button "Next" at bounding box center [782, 366] width 107 height 39
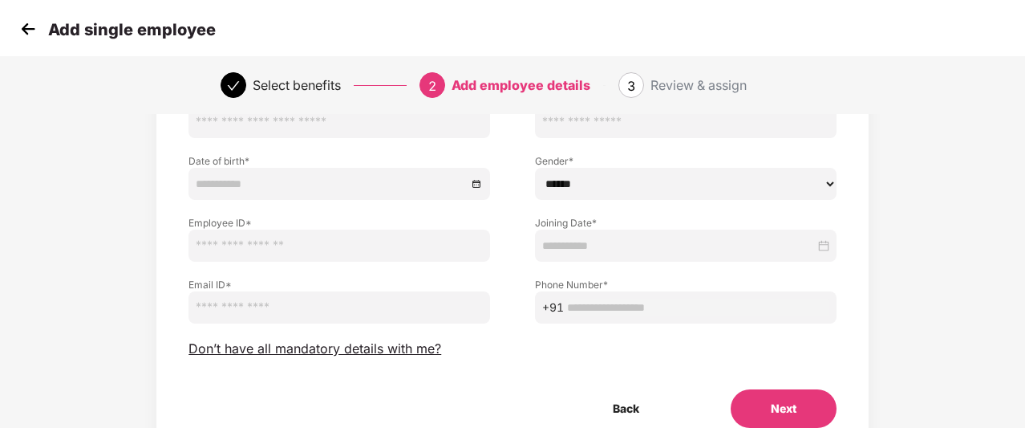
scroll to position [144, 0]
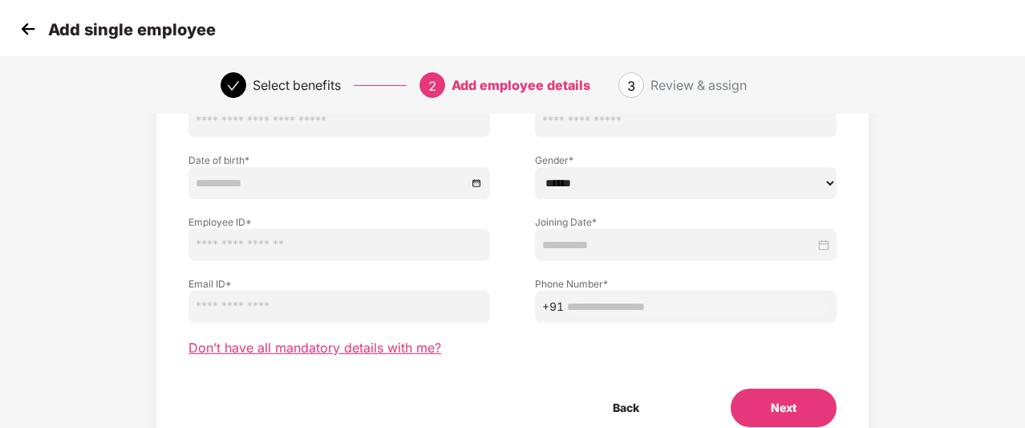
click at [358, 354] on span "Don’t have all mandatory details with me?" at bounding box center [314, 347] width 253 height 17
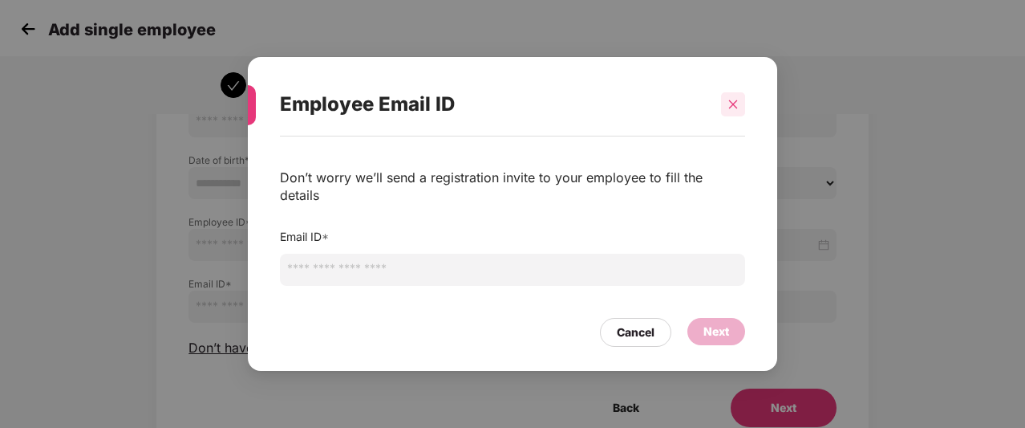
click at [738, 110] on icon "close" at bounding box center [733, 104] width 11 height 11
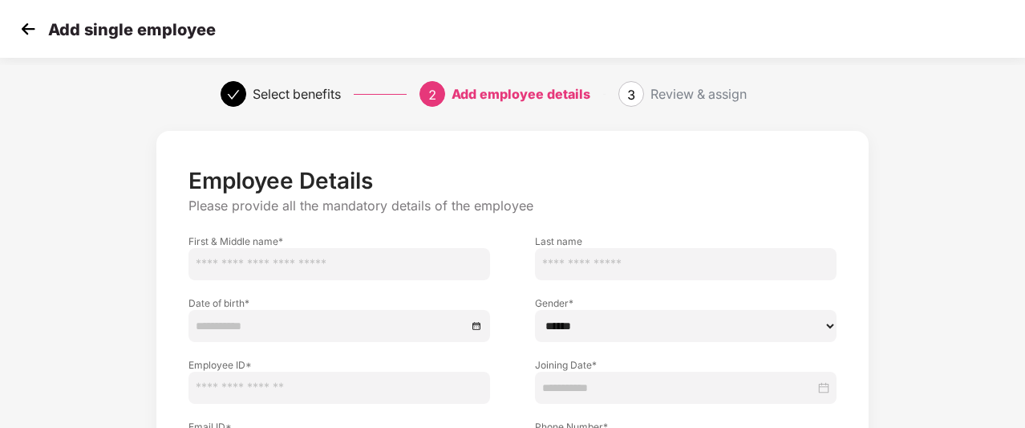
scroll to position [129, 0]
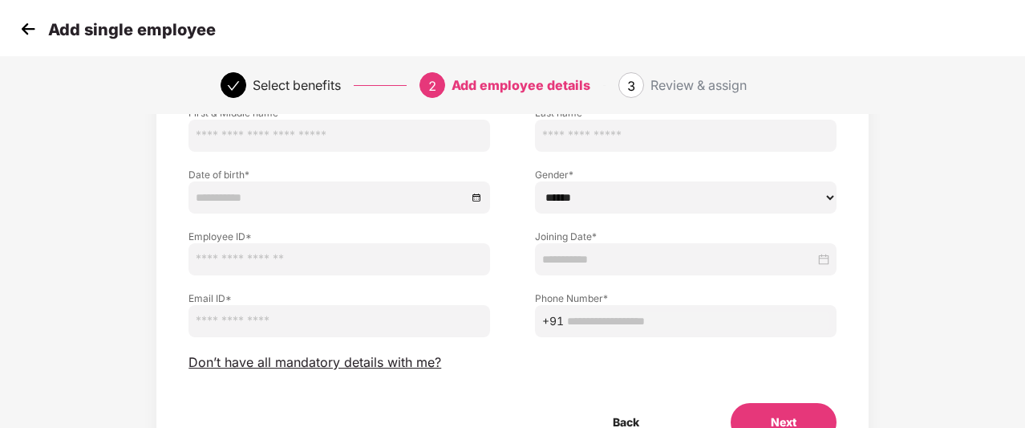
click at [24, 30] on img at bounding box center [28, 29] width 24 height 24
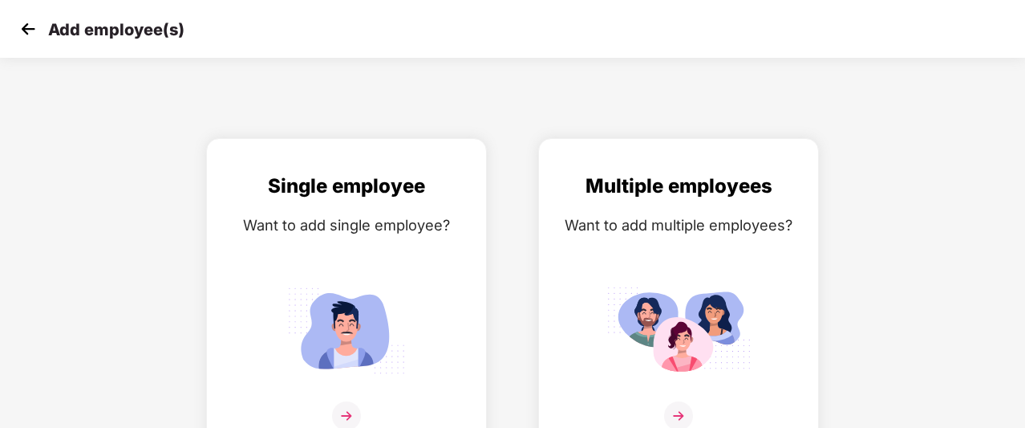
click at [24, 30] on img at bounding box center [28, 29] width 24 height 24
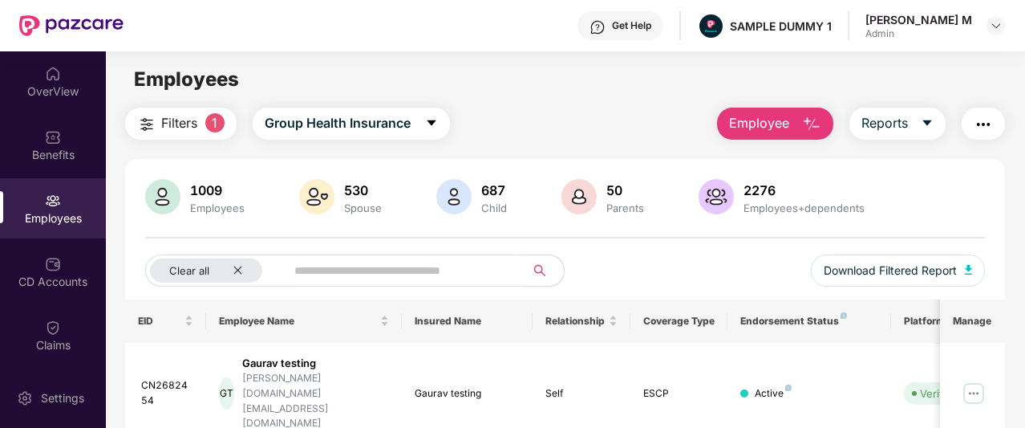
click at [784, 129] on span "Employee" at bounding box center [759, 123] width 60 height 20
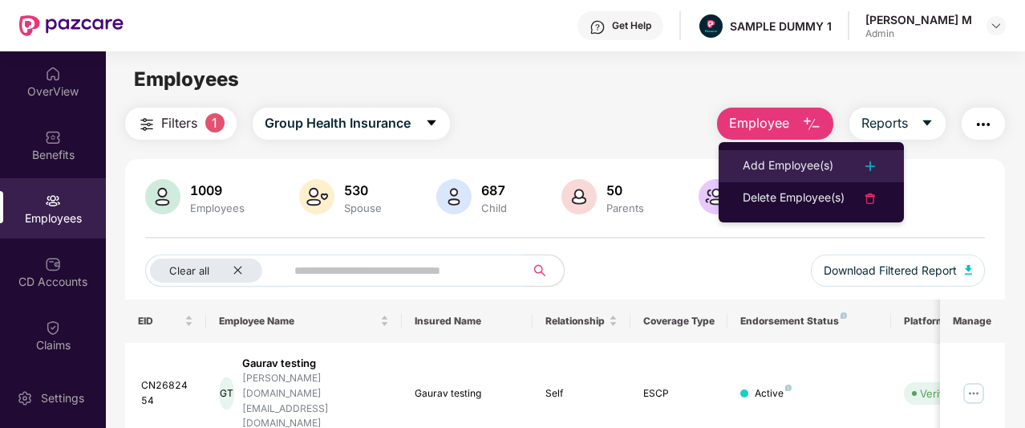
click at [753, 165] on div "Add Employee(s)" at bounding box center [788, 165] width 91 height 19
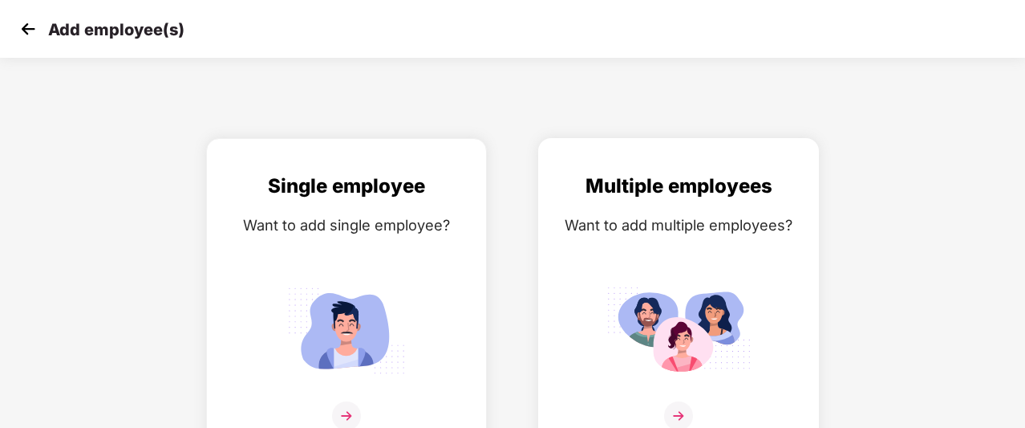
click at [644, 243] on div "Multiple employees Want to add multiple employees?" at bounding box center [678, 310] width 247 height 279
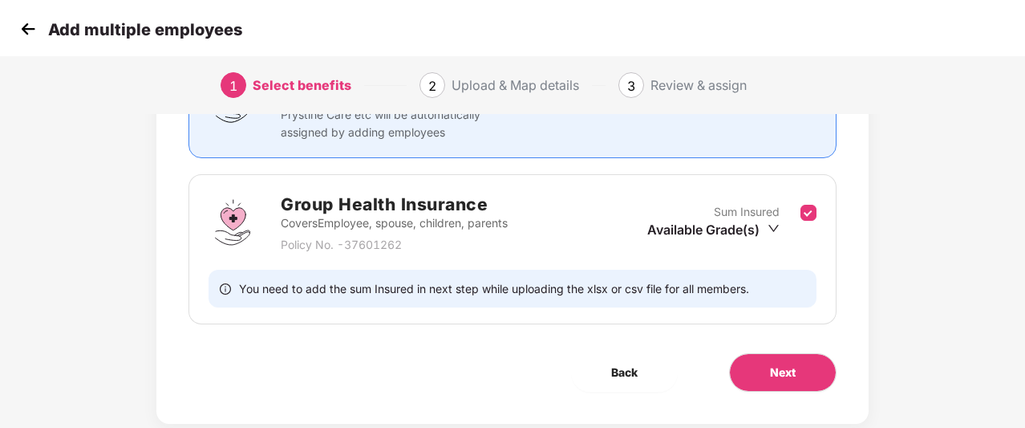
scroll to position [187, 0]
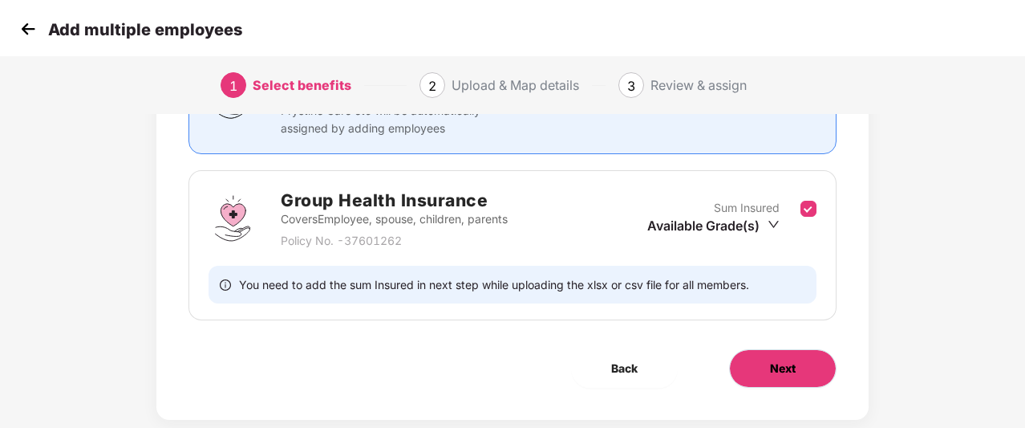
click at [764, 373] on button "Next" at bounding box center [782, 368] width 107 height 39
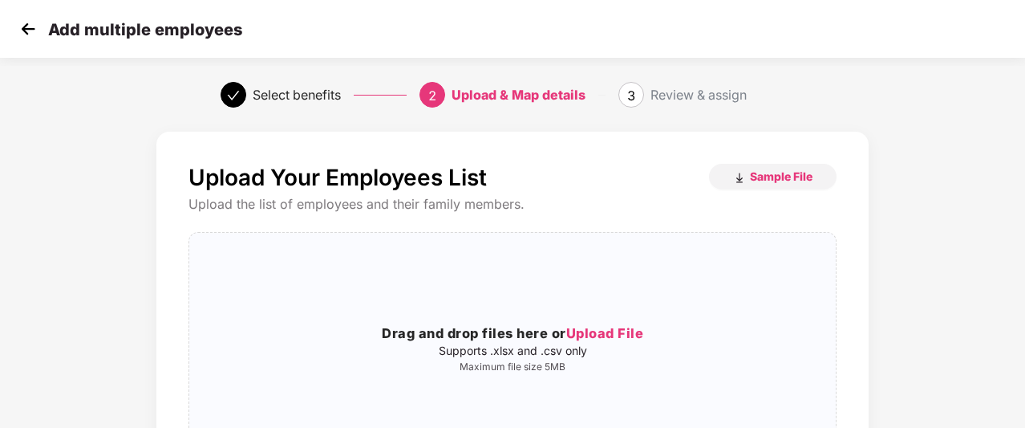
click at [25, 17] on div "Add multiple employees" at bounding box center [512, 29] width 1025 height 58
click at [26, 31] on img at bounding box center [28, 29] width 24 height 24
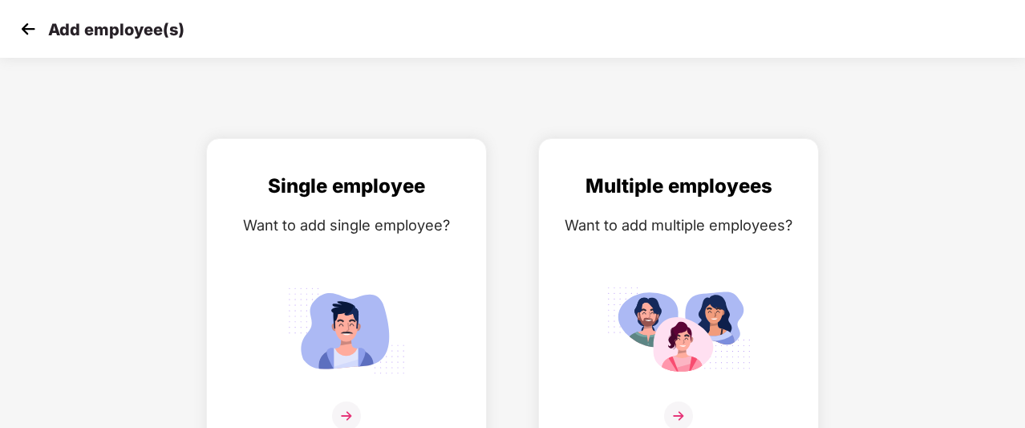
click at [26, 31] on img at bounding box center [28, 29] width 24 height 24
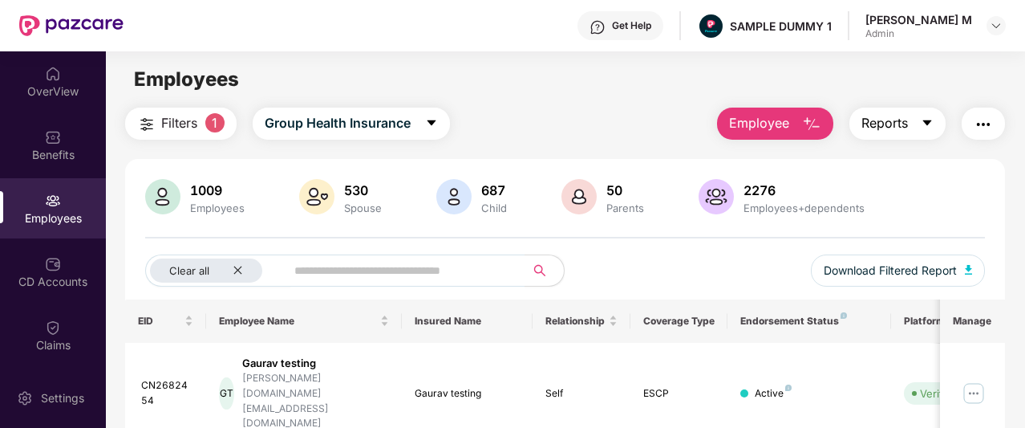
scroll to position [59, 0]
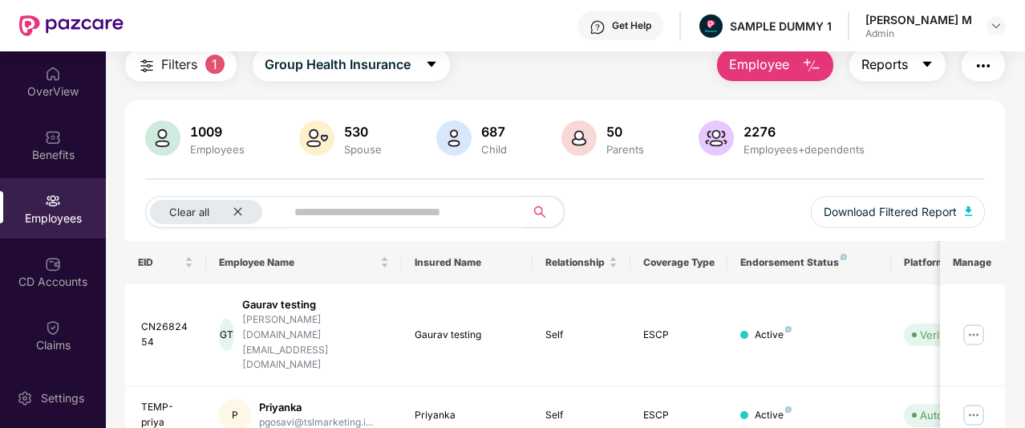
click at [924, 62] on icon "caret-down" at bounding box center [927, 64] width 13 height 13
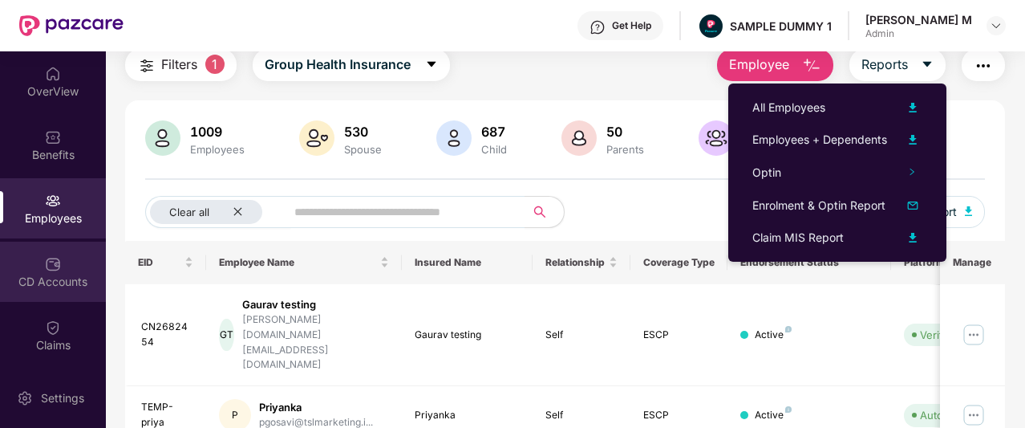
click at [43, 274] on div "CD Accounts" at bounding box center [53, 282] width 106 height 16
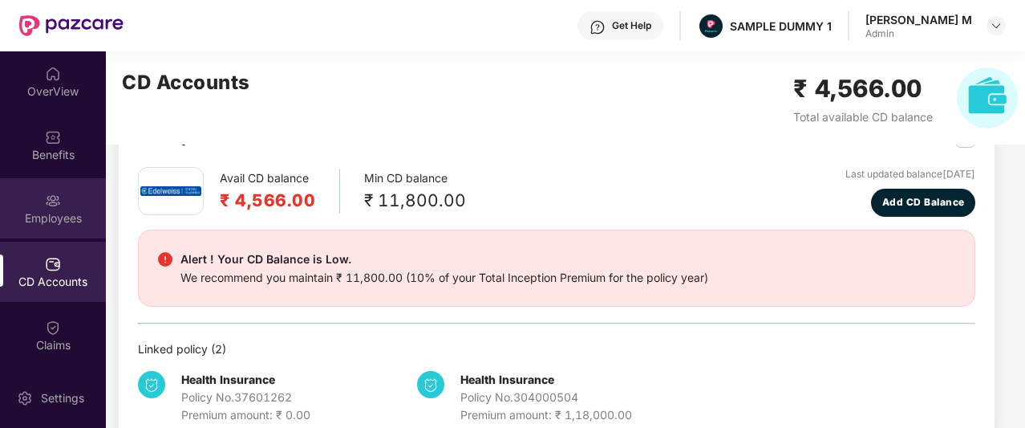
click at [47, 197] on img at bounding box center [53, 201] width 16 height 16
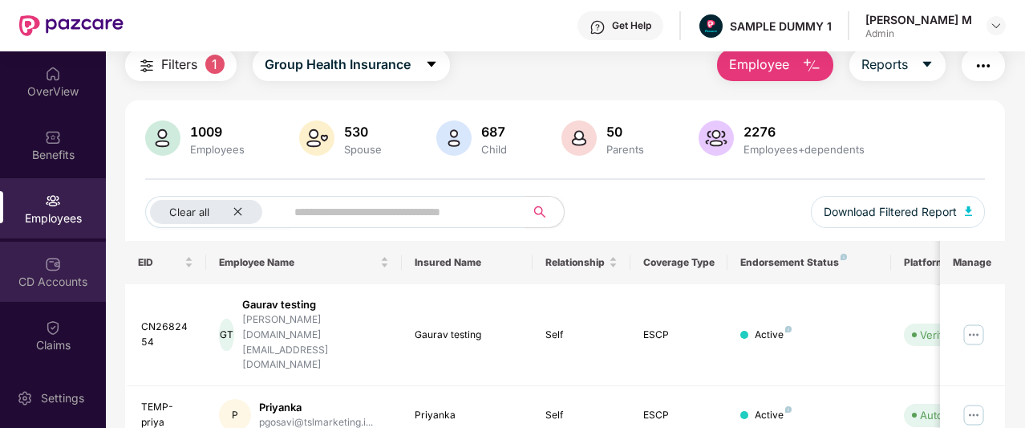
click at [24, 282] on div "CD Accounts" at bounding box center [53, 282] width 106 height 16
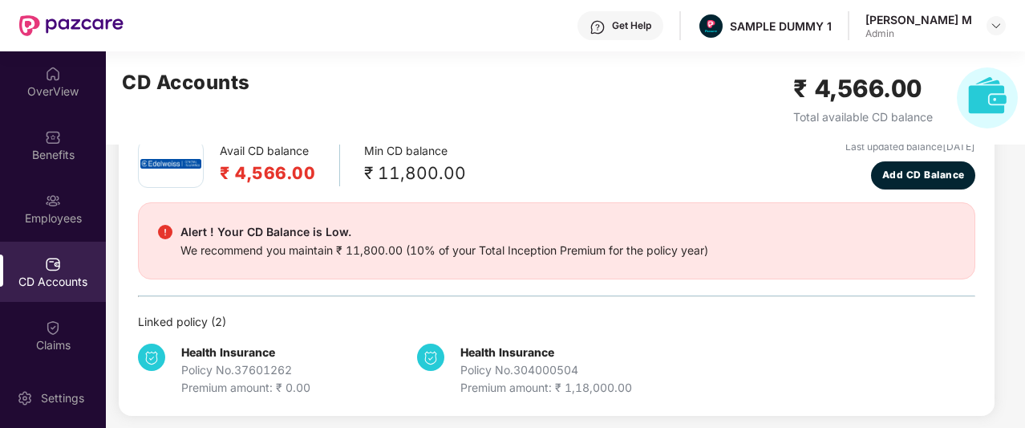
scroll to position [89, 0]
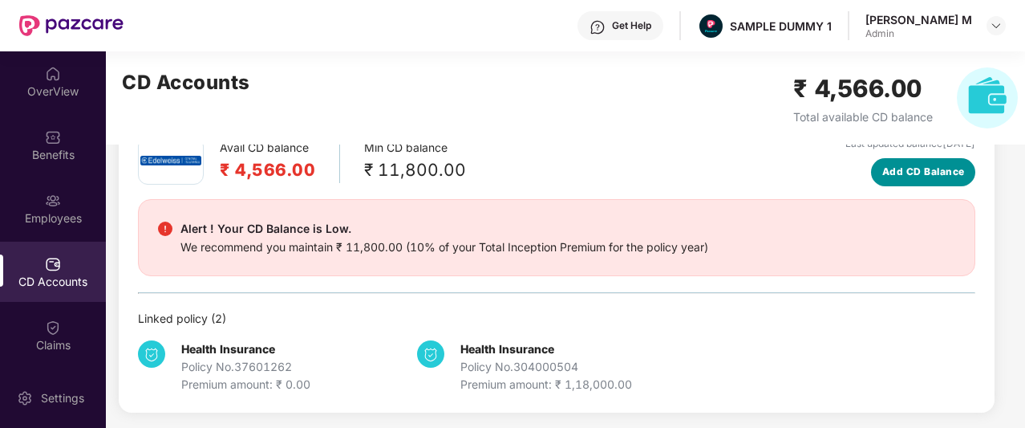
click at [914, 171] on span "Add CD Balance" at bounding box center [923, 171] width 83 height 15
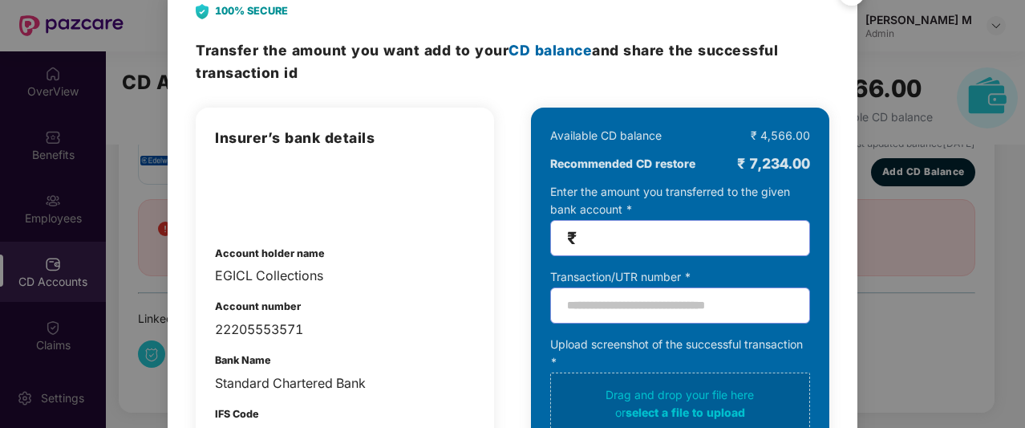
scroll to position [0, 0]
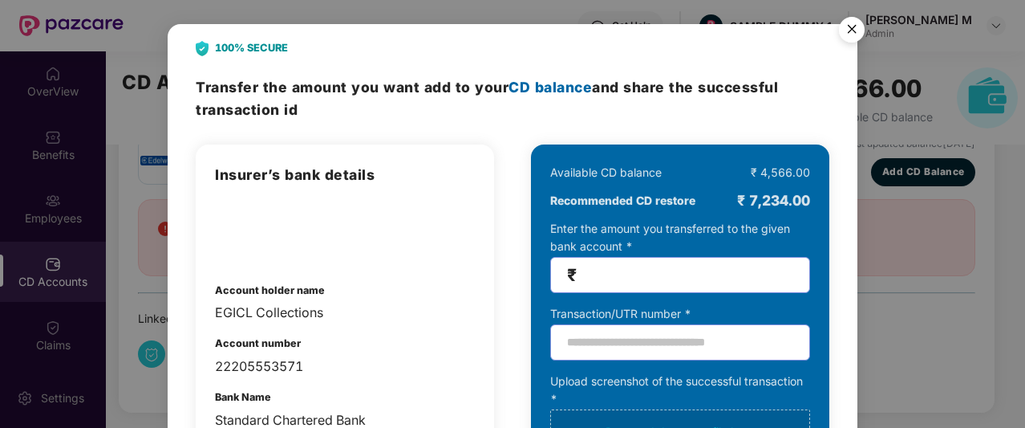
click at [854, 28] on img "Close" at bounding box center [851, 32] width 45 height 45
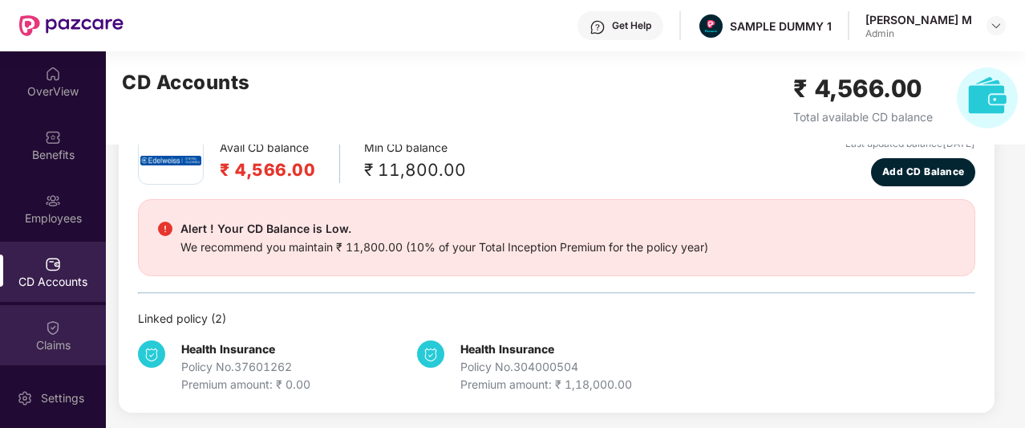
click at [13, 356] on div "Claims" at bounding box center [53, 335] width 106 height 60
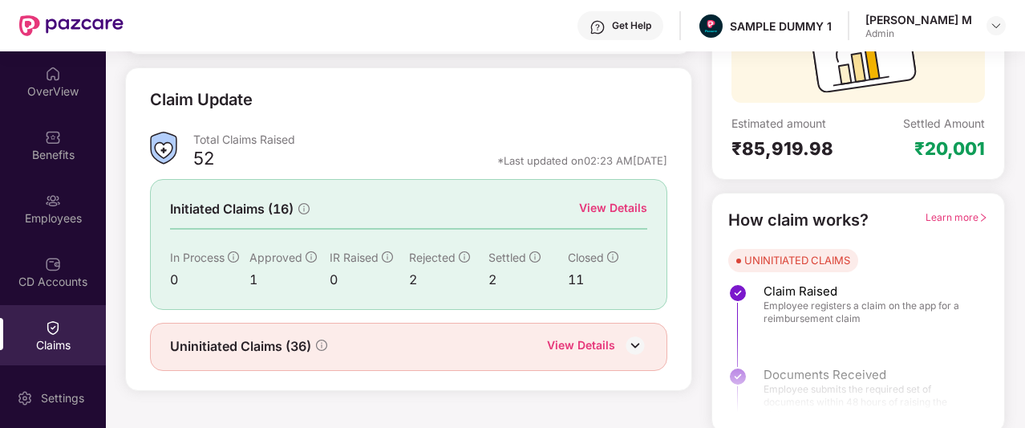
scroll to position [197, 0]
click at [608, 210] on div "View Details" at bounding box center [613, 207] width 68 height 18
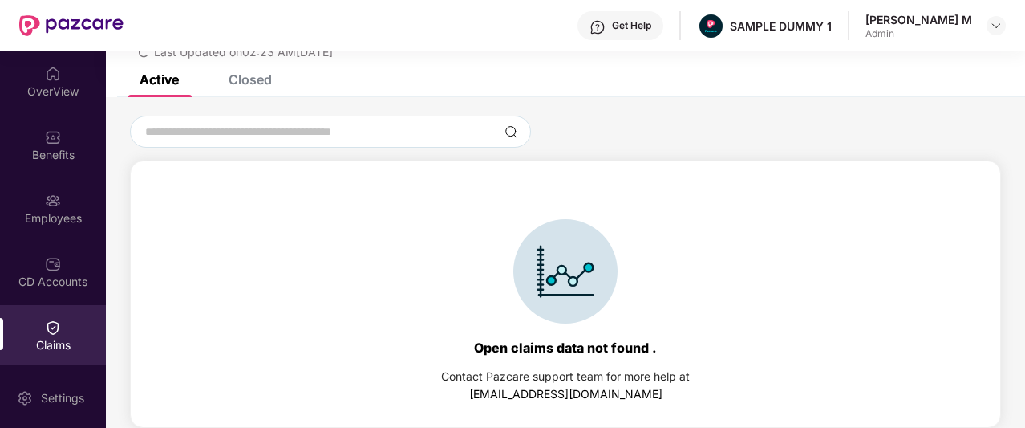
scroll to position [69, 0]
click at [230, 76] on div "Closed" at bounding box center [250, 79] width 43 height 16
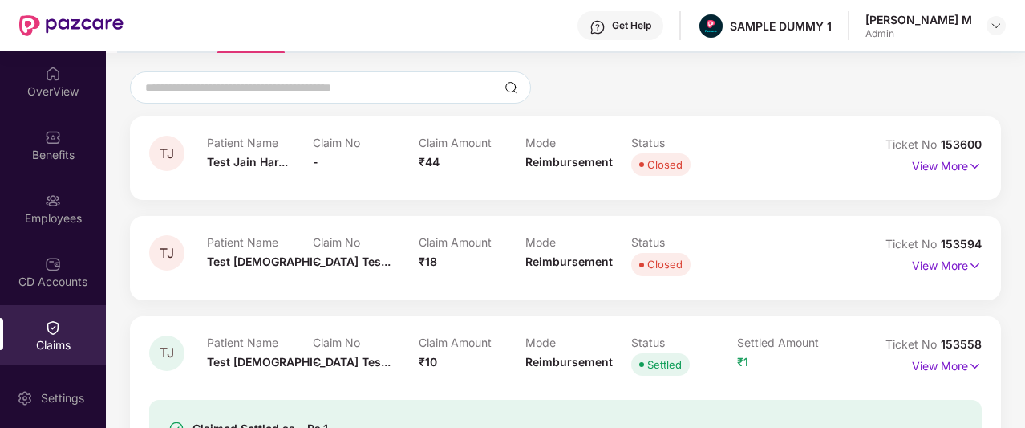
scroll to position [118, 0]
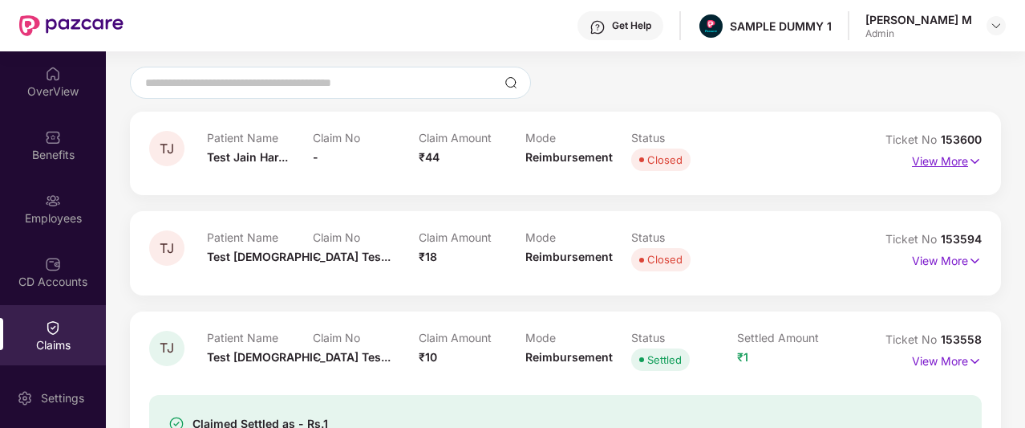
click at [958, 155] on p "View More" at bounding box center [947, 159] width 70 height 22
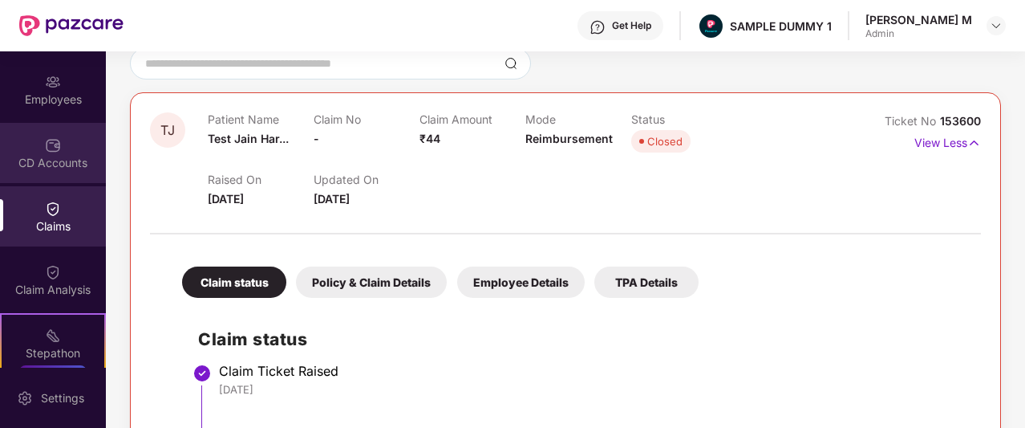
scroll to position [131, 0]
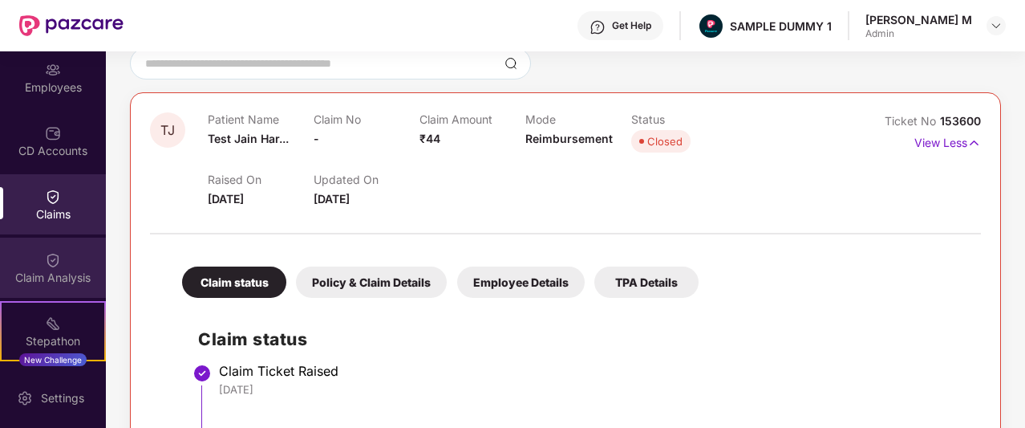
click at [30, 267] on div "Claim Analysis" at bounding box center [53, 267] width 106 height 60
